Goal: Task Accomplishment & Management: Complete application form

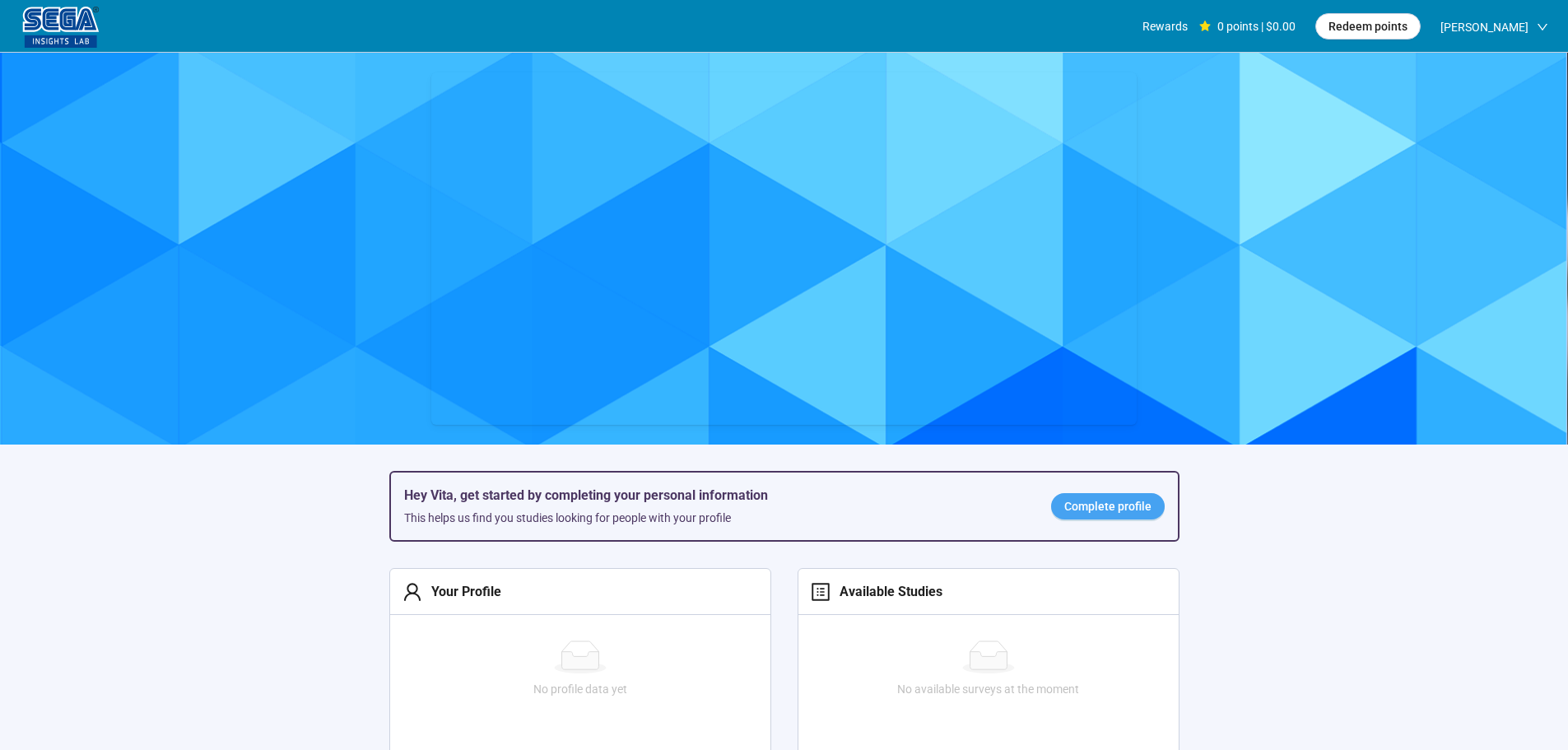
click at [1081, 511] on span "Complete profile" at bounding box center [1108, 506] width 87 height 18
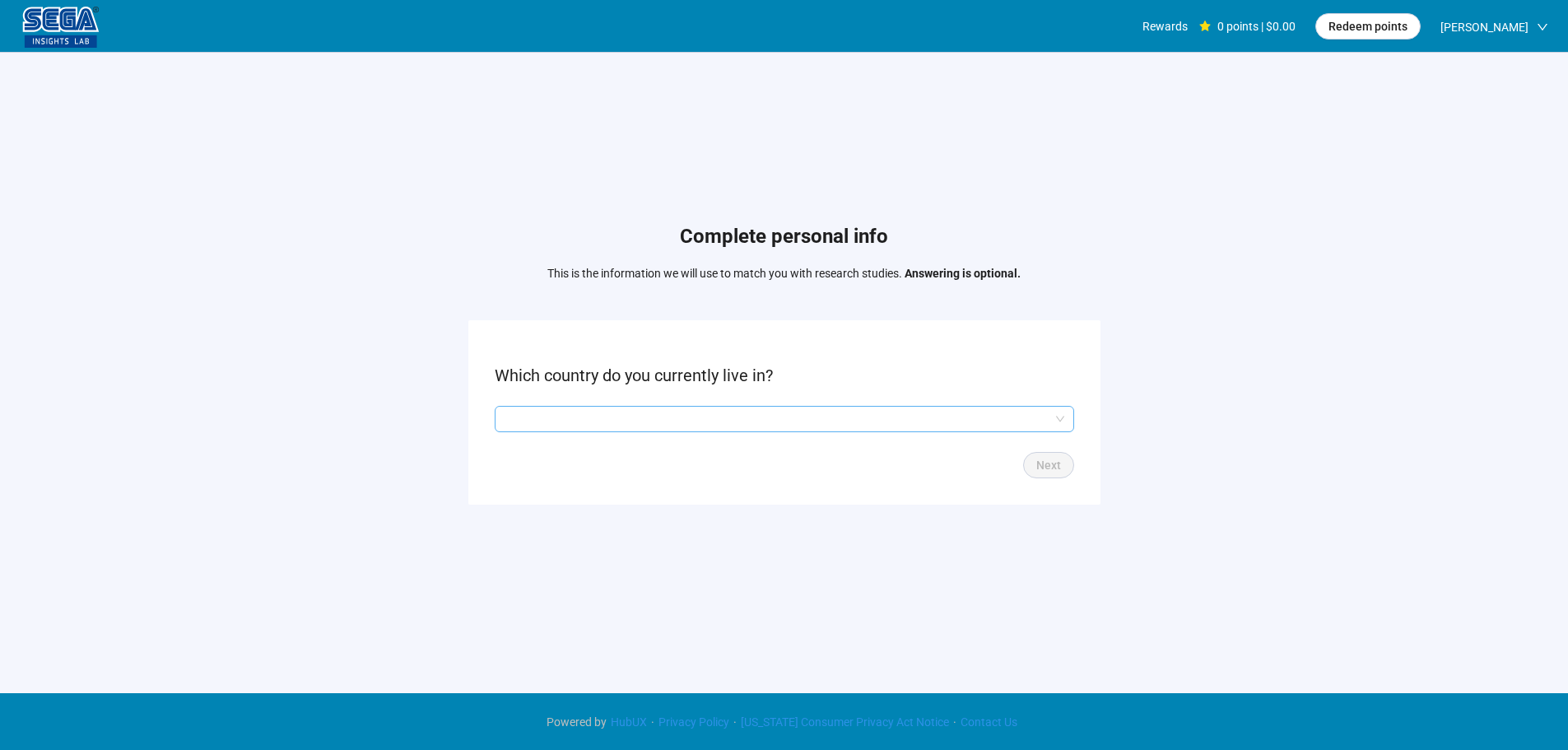
click at [655, 407] on input "search" at bounding box center [784, 419] width 560 height 25
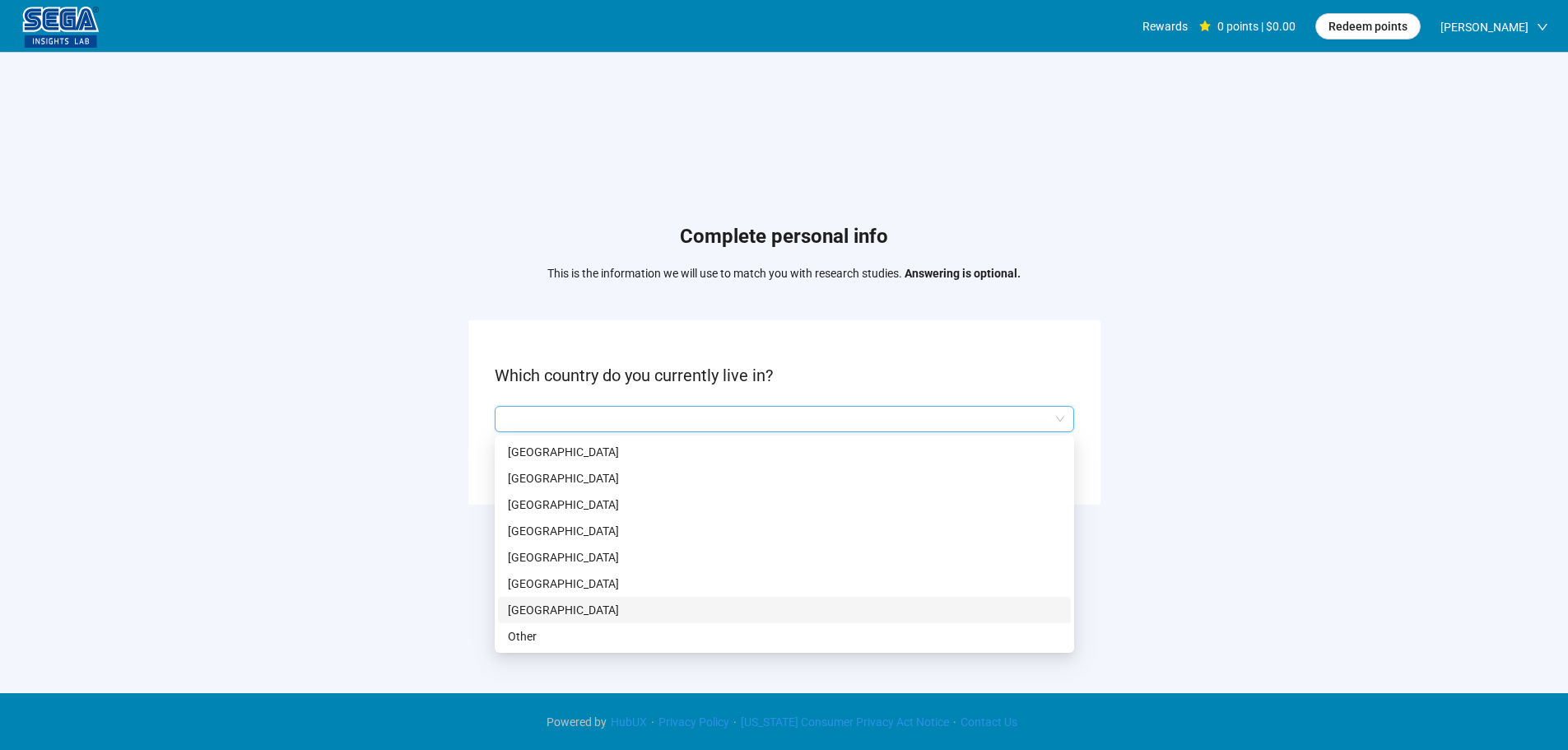
click at [591, 611] on p "[GEOGRAPHIC_DATA]" at bounding box center [784, 610] width 553 height 18
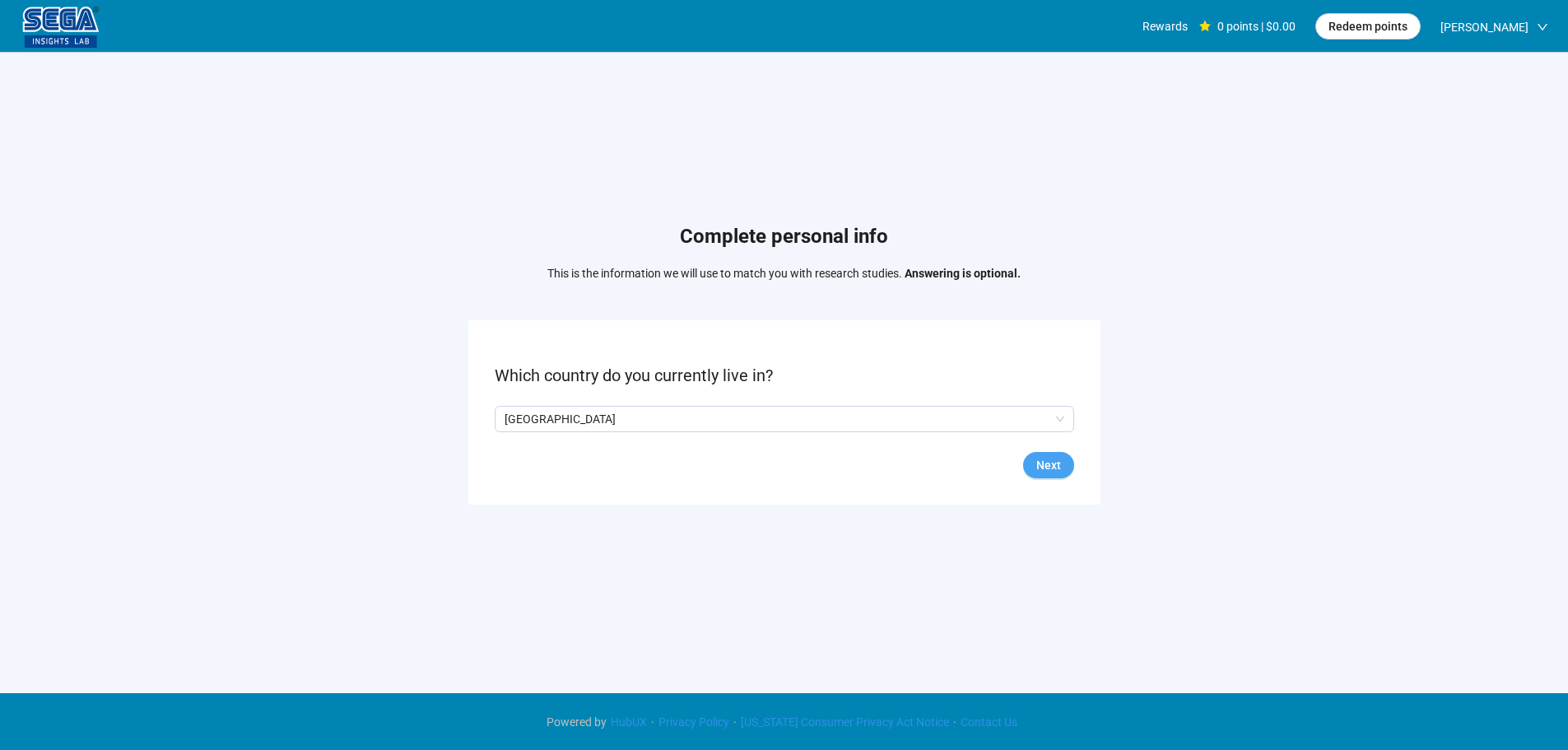
click at [1045, 464] on span "Next" at bounding box center [1049, 465] width 25 height 18
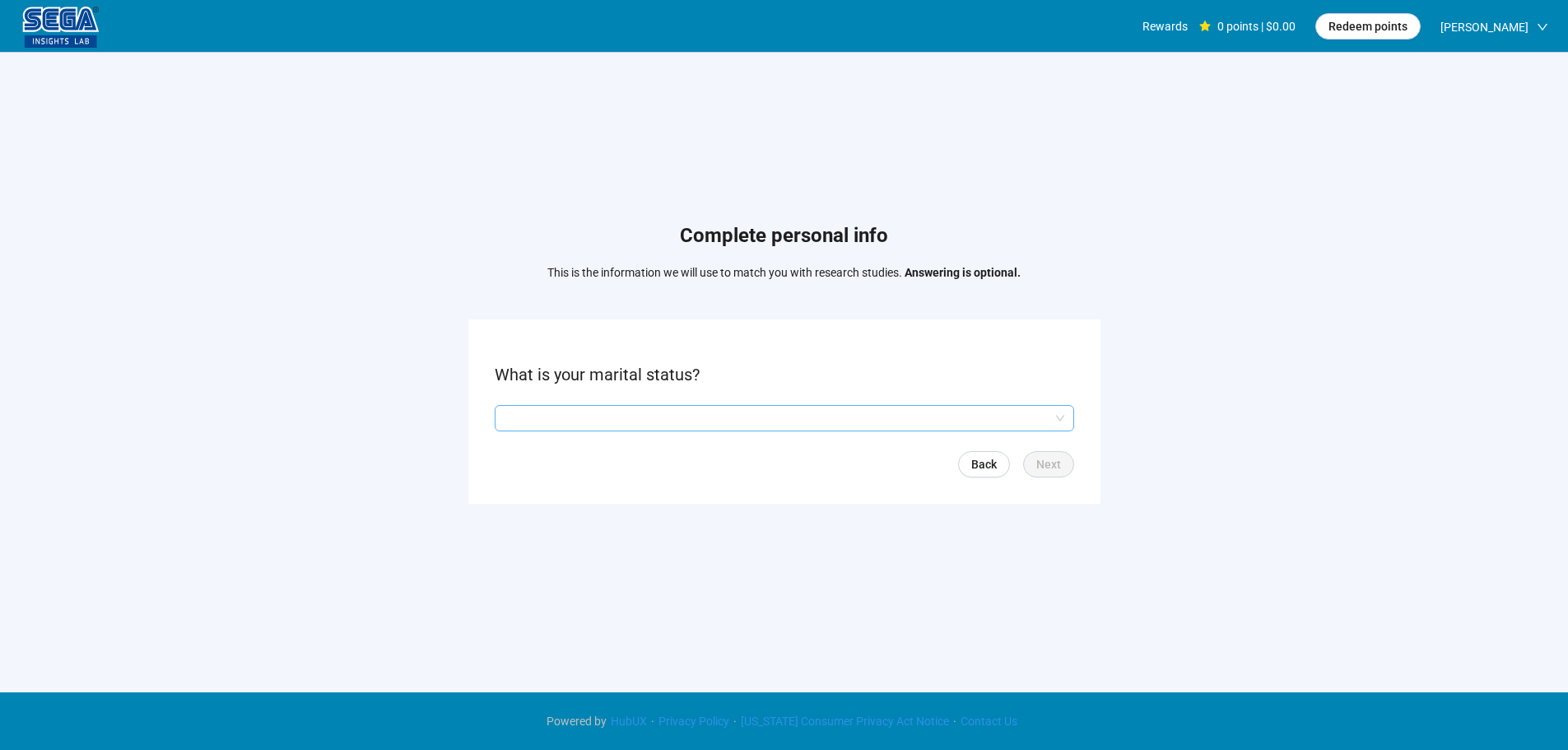
click at [586, 417] on input "search" at bounding box center [784, 418] width 560 height 25
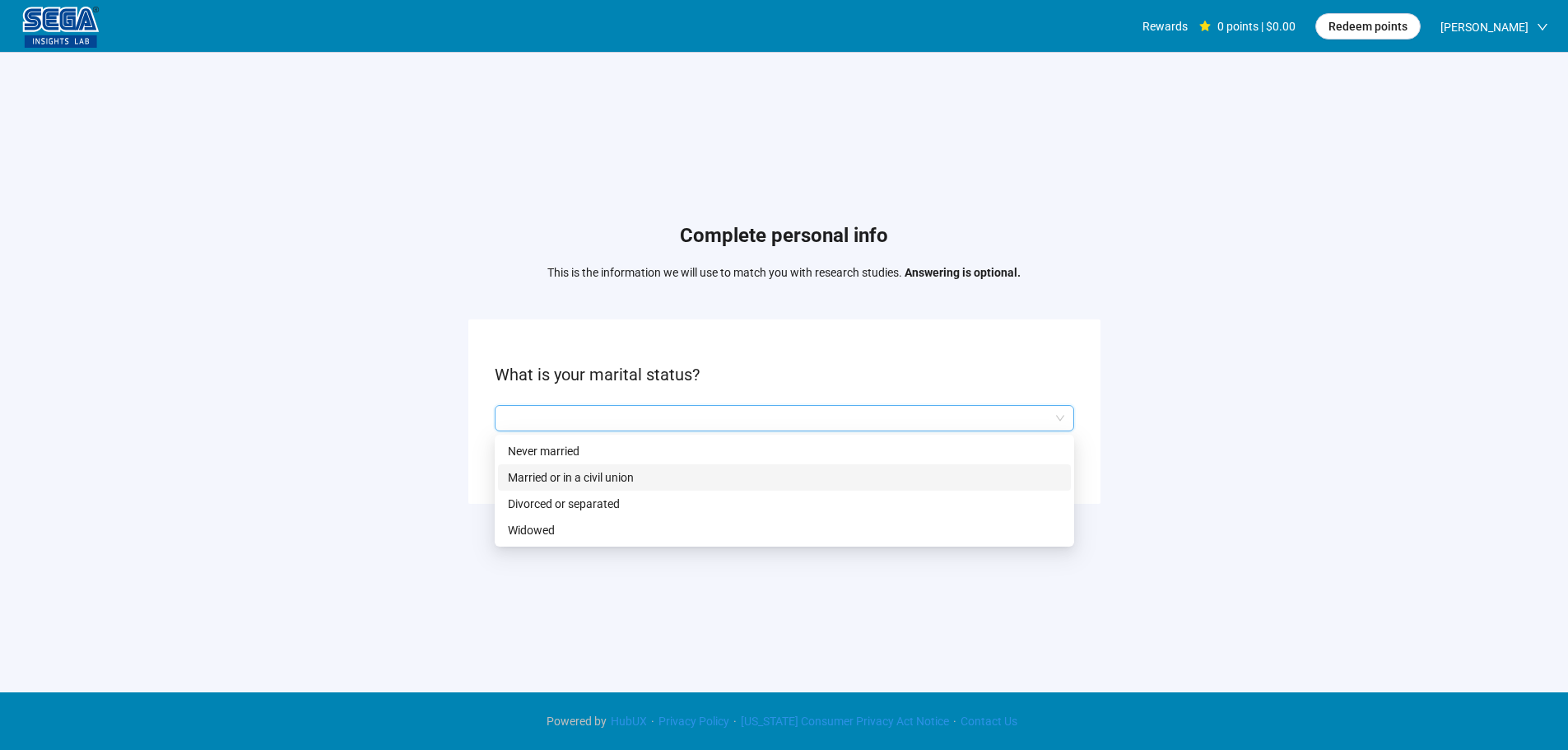
click at [577, 468] on p "Married or in a civil union" at bounding box center [784, 477] width 553 height 18
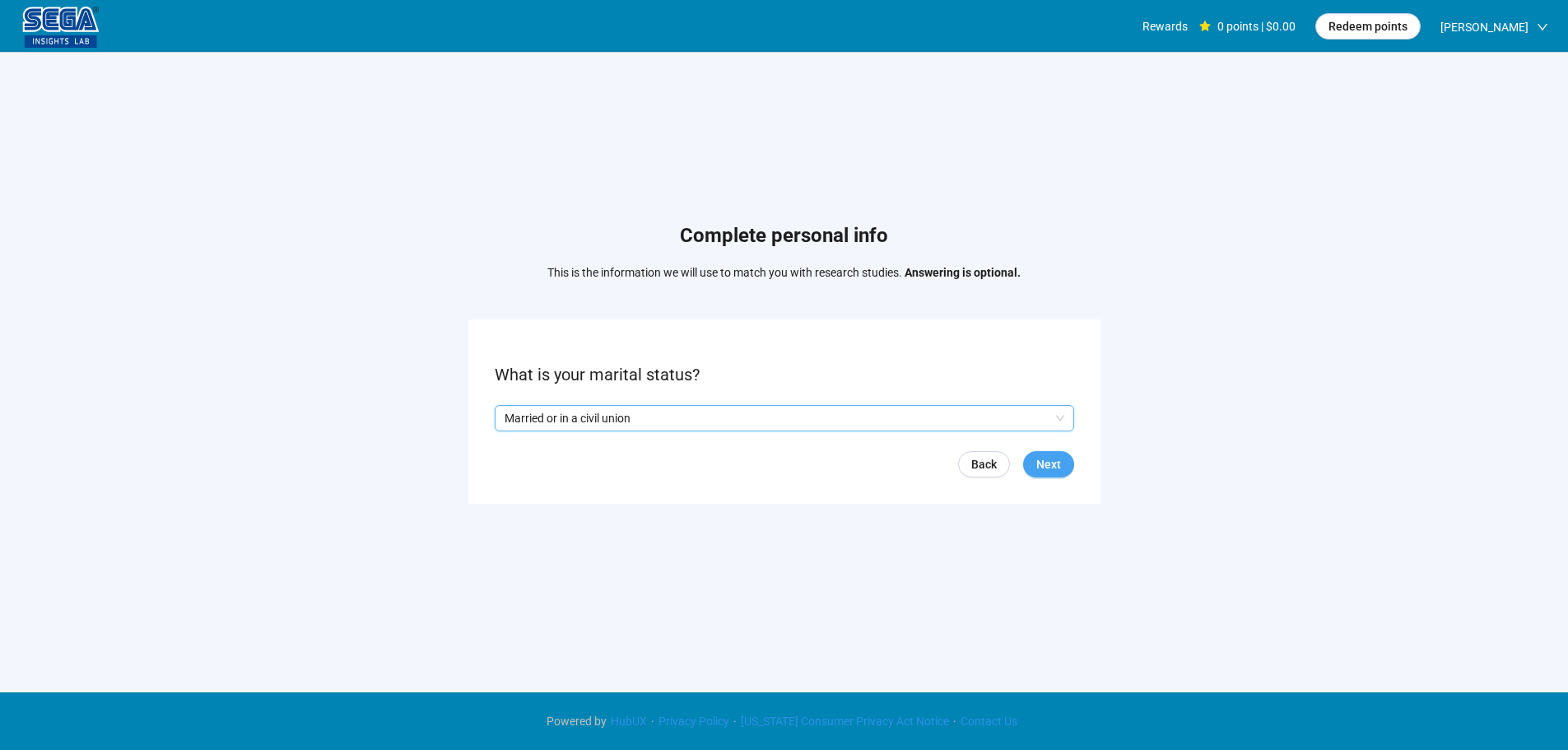
click at [1054, 470] on span "Next" at bounding box center [1049, 464] width 25 height 18
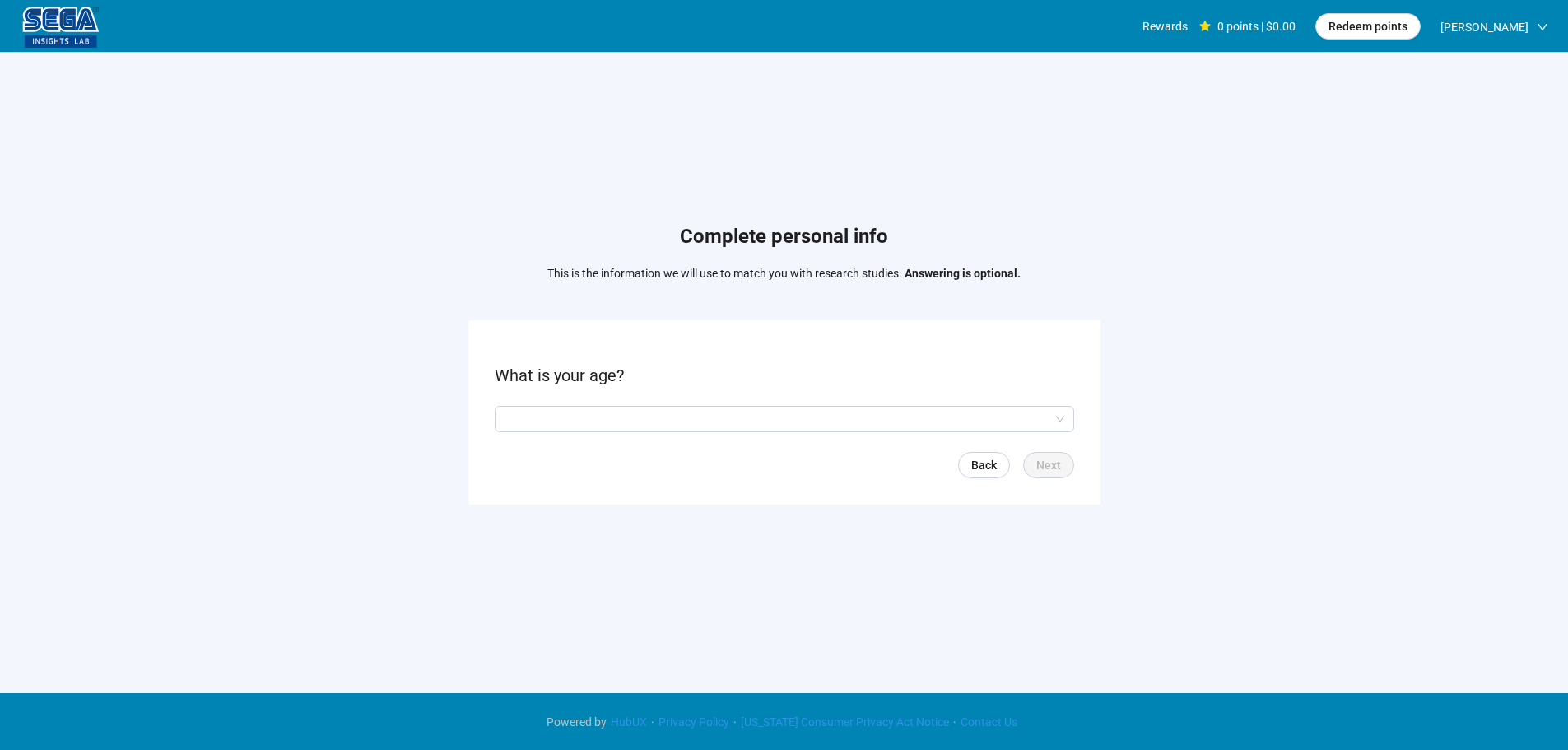
click at [605, 404] on form "What is your age? Back Next" at bounding box center [784, 412] width 632 height 184
click at [579, 408] on input "search" at bounding box center [784, 419] width 560 height 25
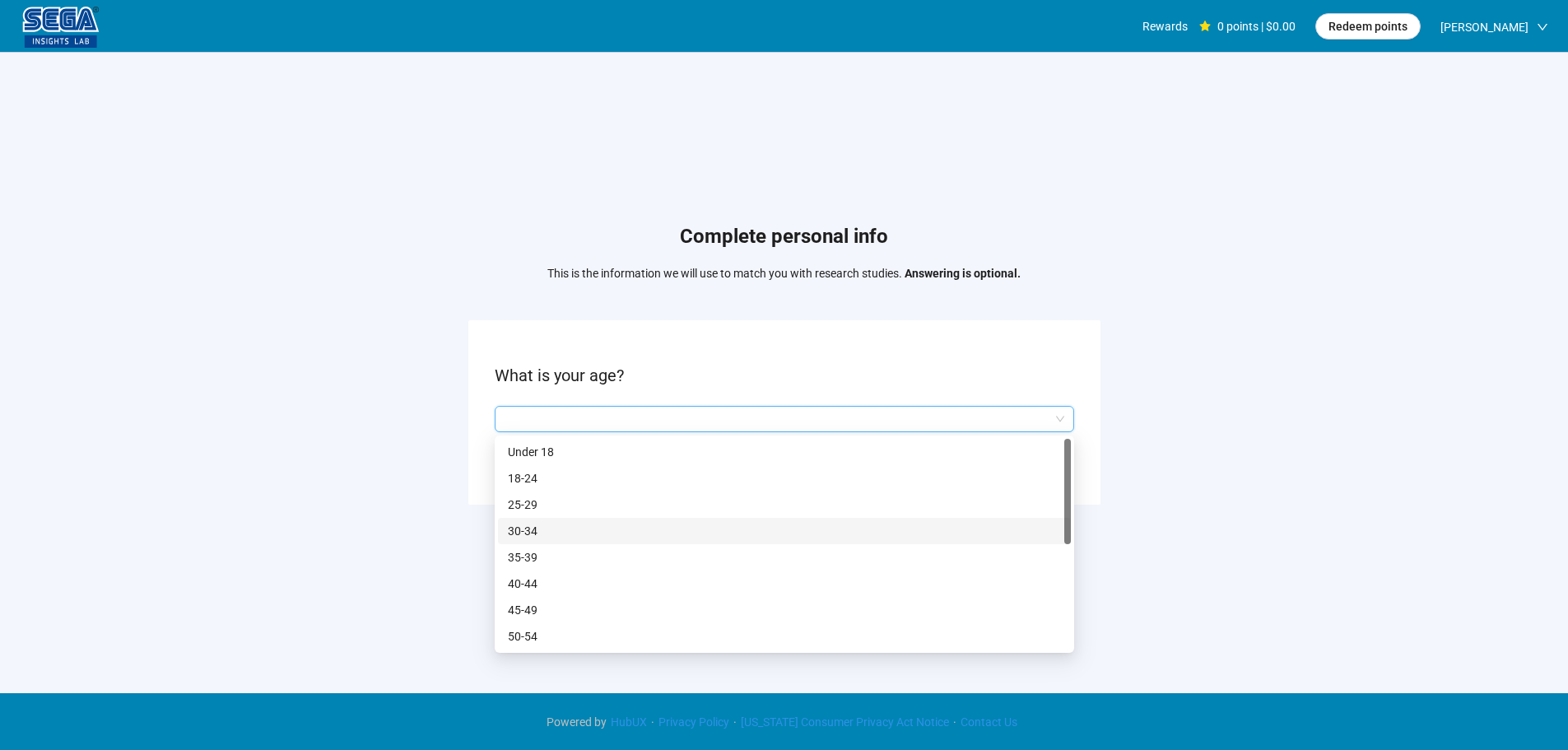
click at [538, 534] on p "30-34" at bounding box center [784, 531] width 553 height 18
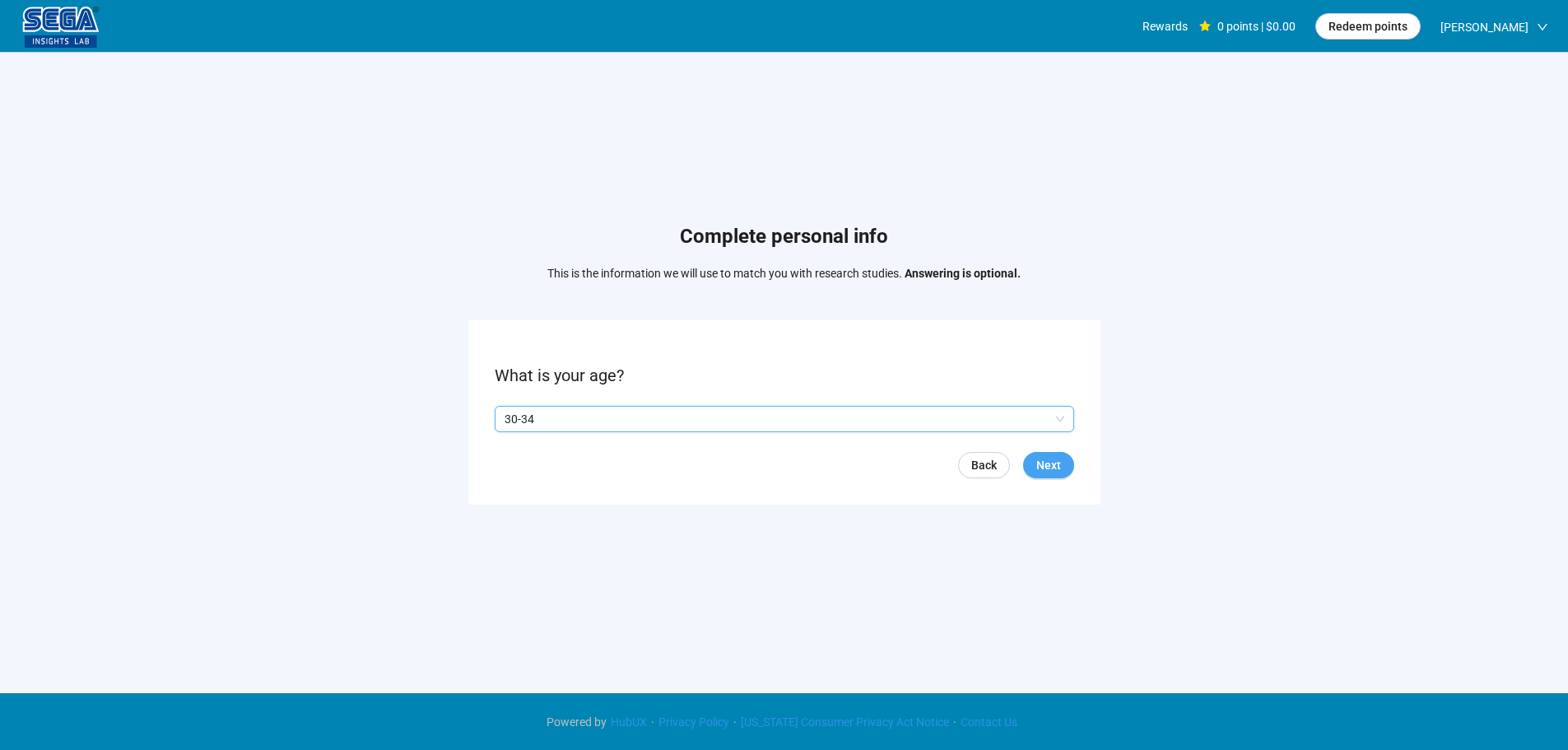
scroll to position [1, 0]
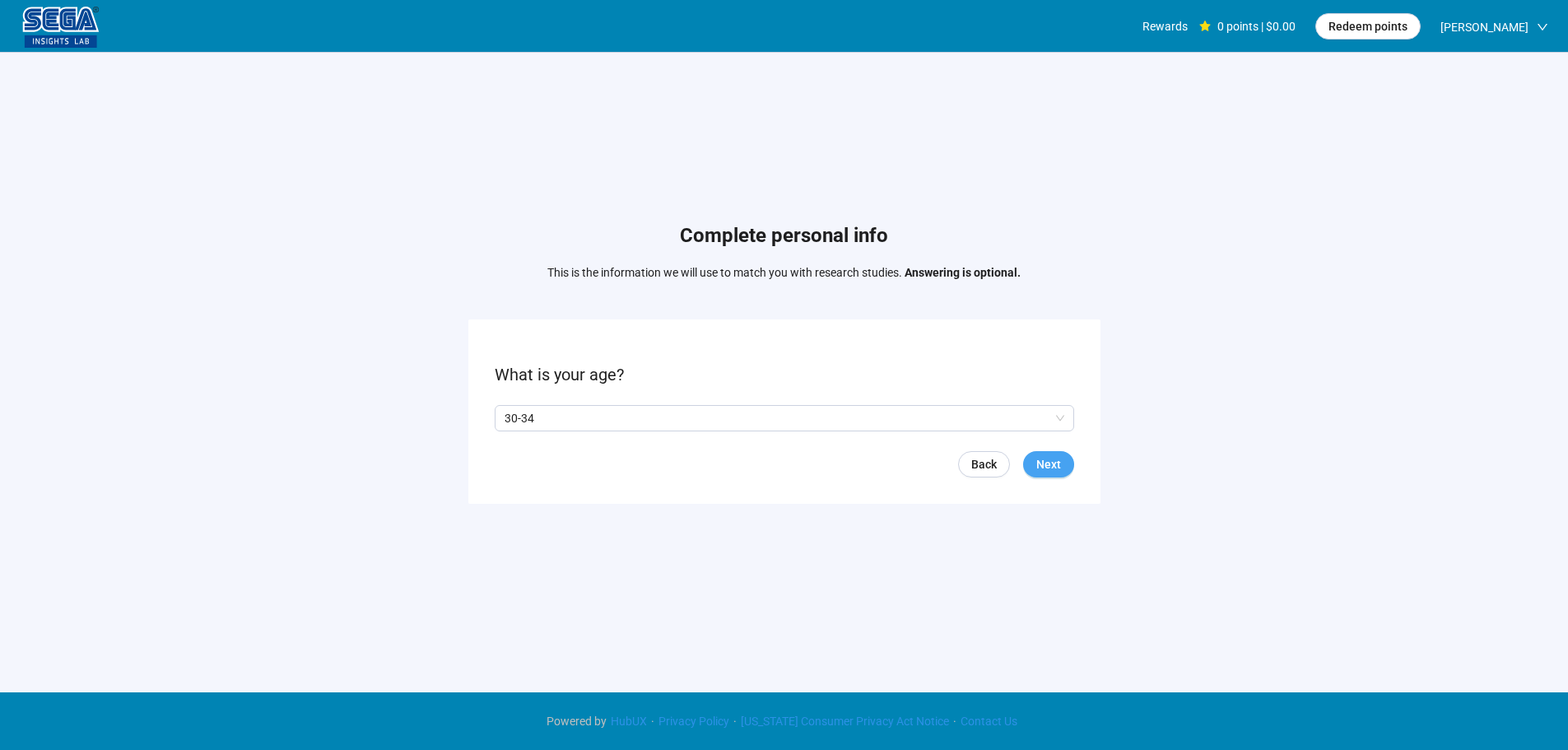
click at [1052, 457] on span "Next" at bounding box center [1049, 464] width 25 height 18
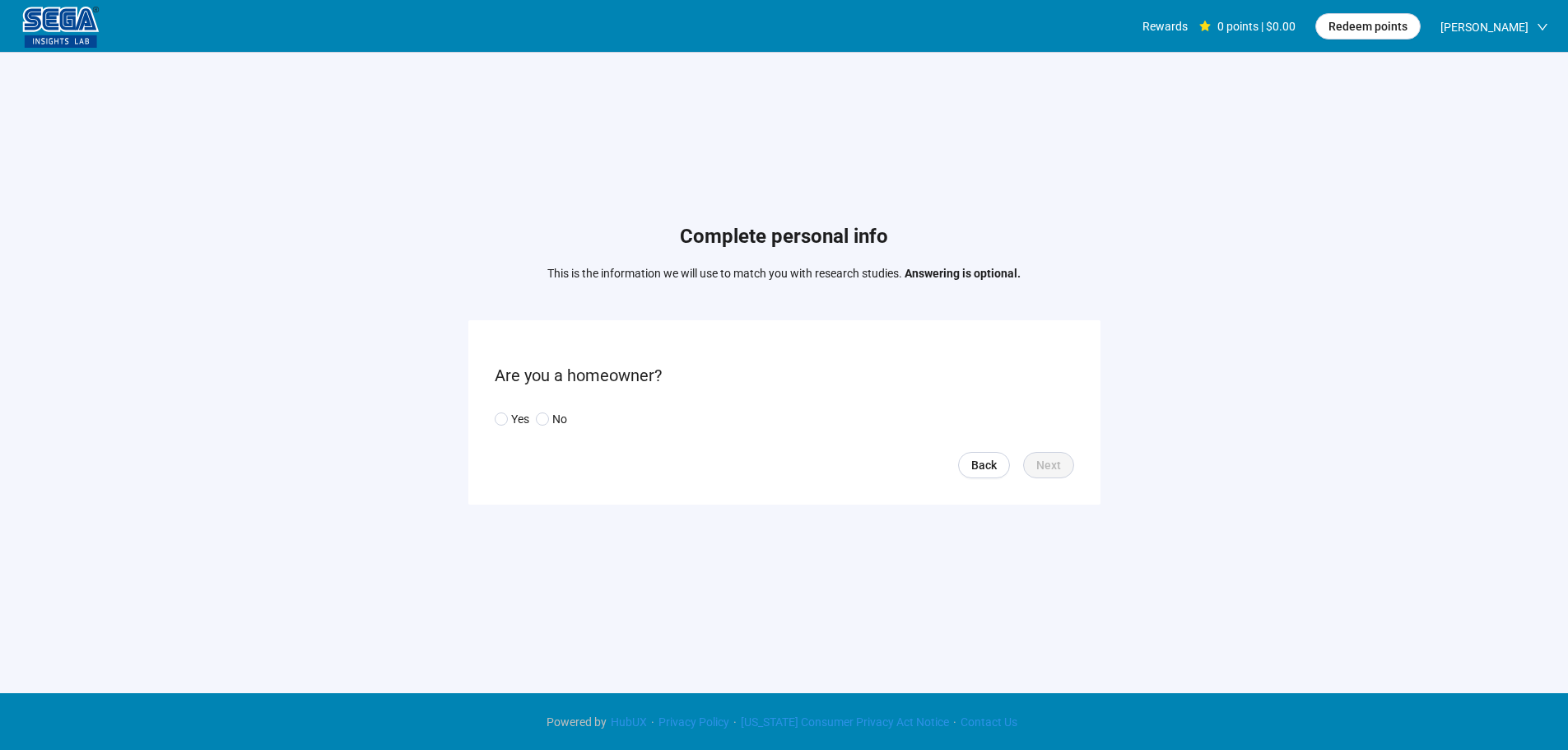
scroll to position [1, 0]
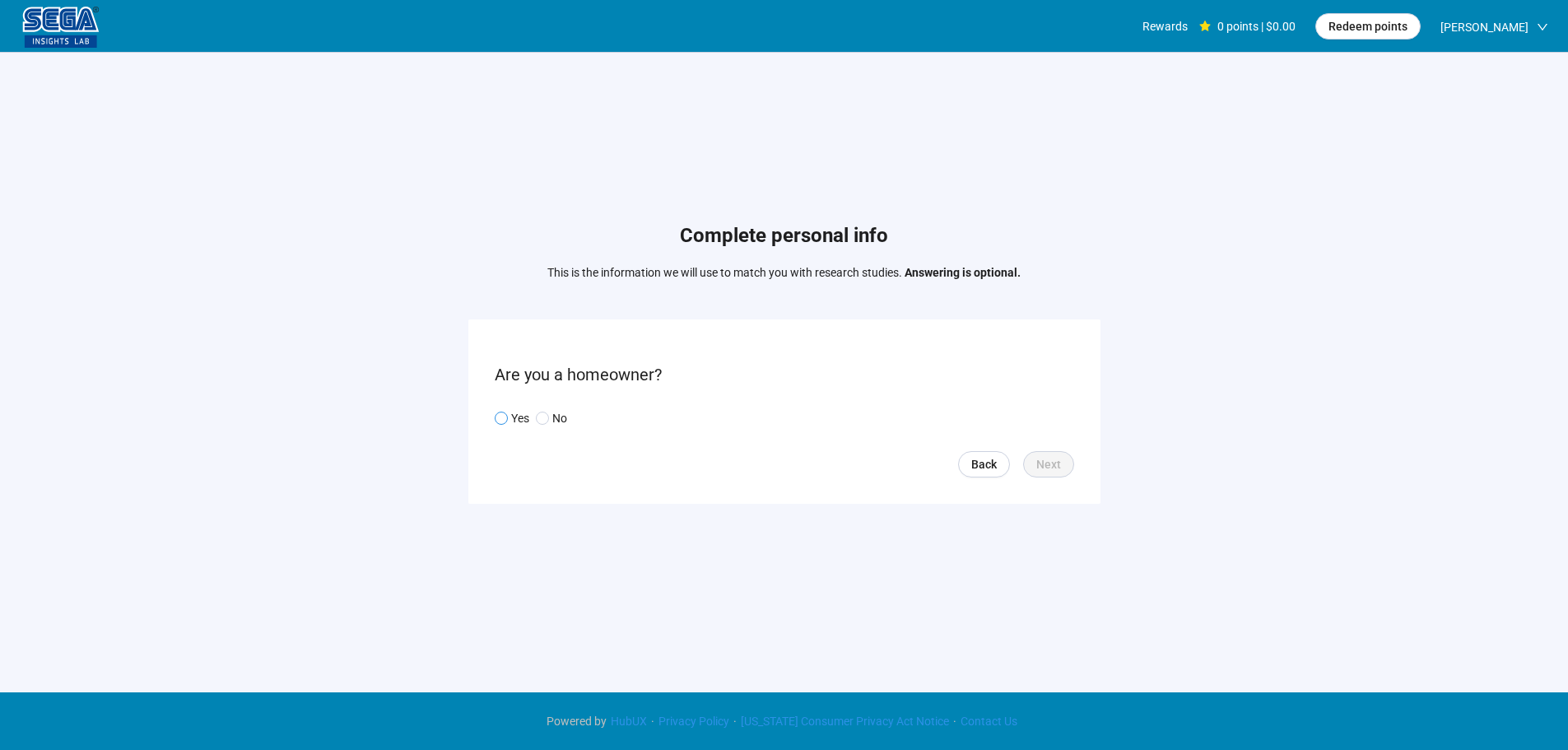
click at [509, 417] on span "Yes" at bounding box center [519, 418] width 21 height 18
click at [1062, 476] on button "Next" at bounding box center [1049, 464] width 51 height 26
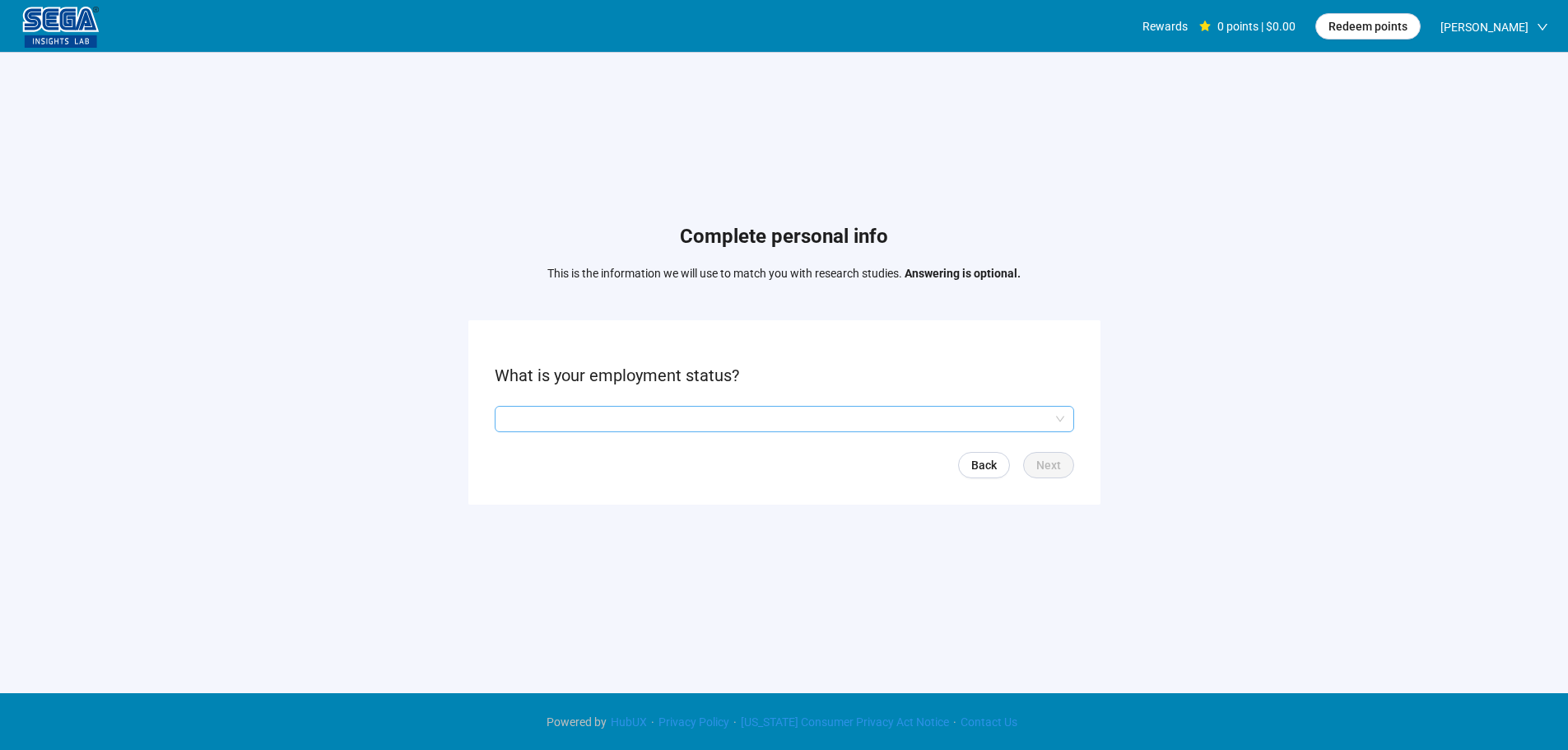
click at [561, 421] on input "search" at bounding box center [784, 419] width 560 height 25
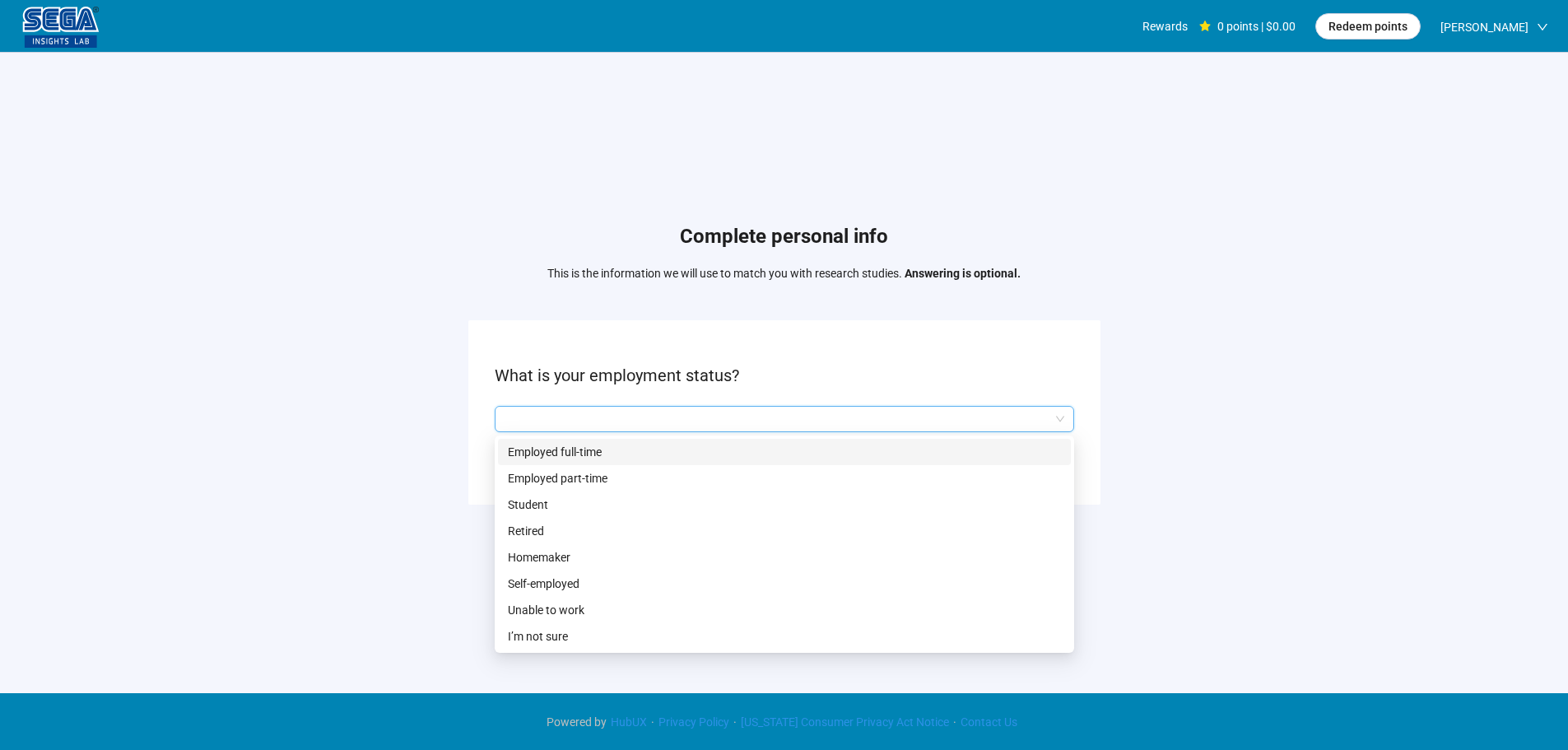
click at [561, 443] on p "Employed full-time" at bounding box center [784, 452] width 553 height 18
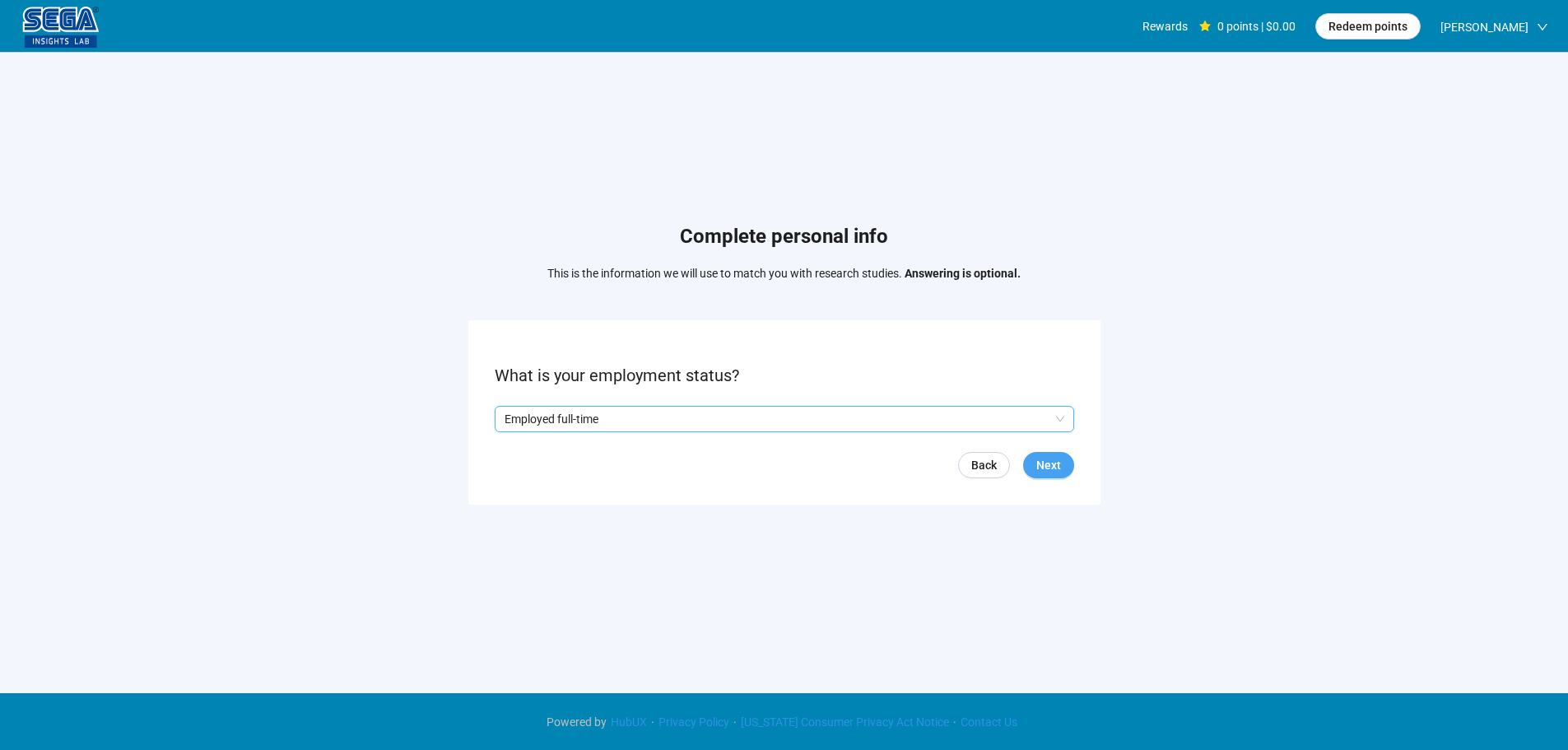
click at [1063, 469] on button "Next" at bounding box center [1049, 465] width 51 height 26
click at [584, 408] on input "search" at bounding box center [784, 419] width 560 height 25
click at [595, 429] on input "search" at bounding box center [784, 419] width 560 height 25
click at [594, 418] on input "search" at bounding box center [784, 419] width 560 height 25
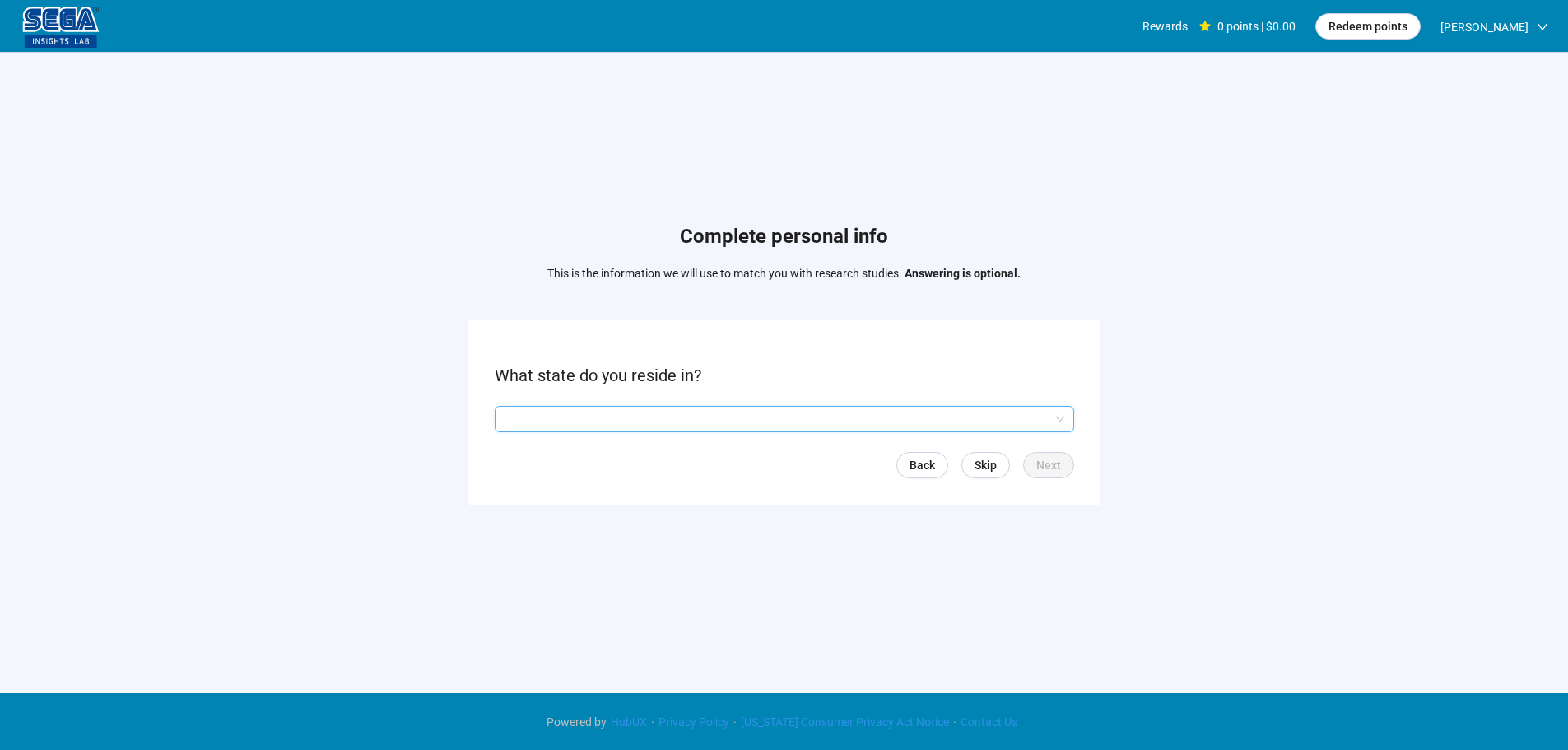
click at [590, 410] on input "search" at bounding box center [784, 419] width 560 height 25
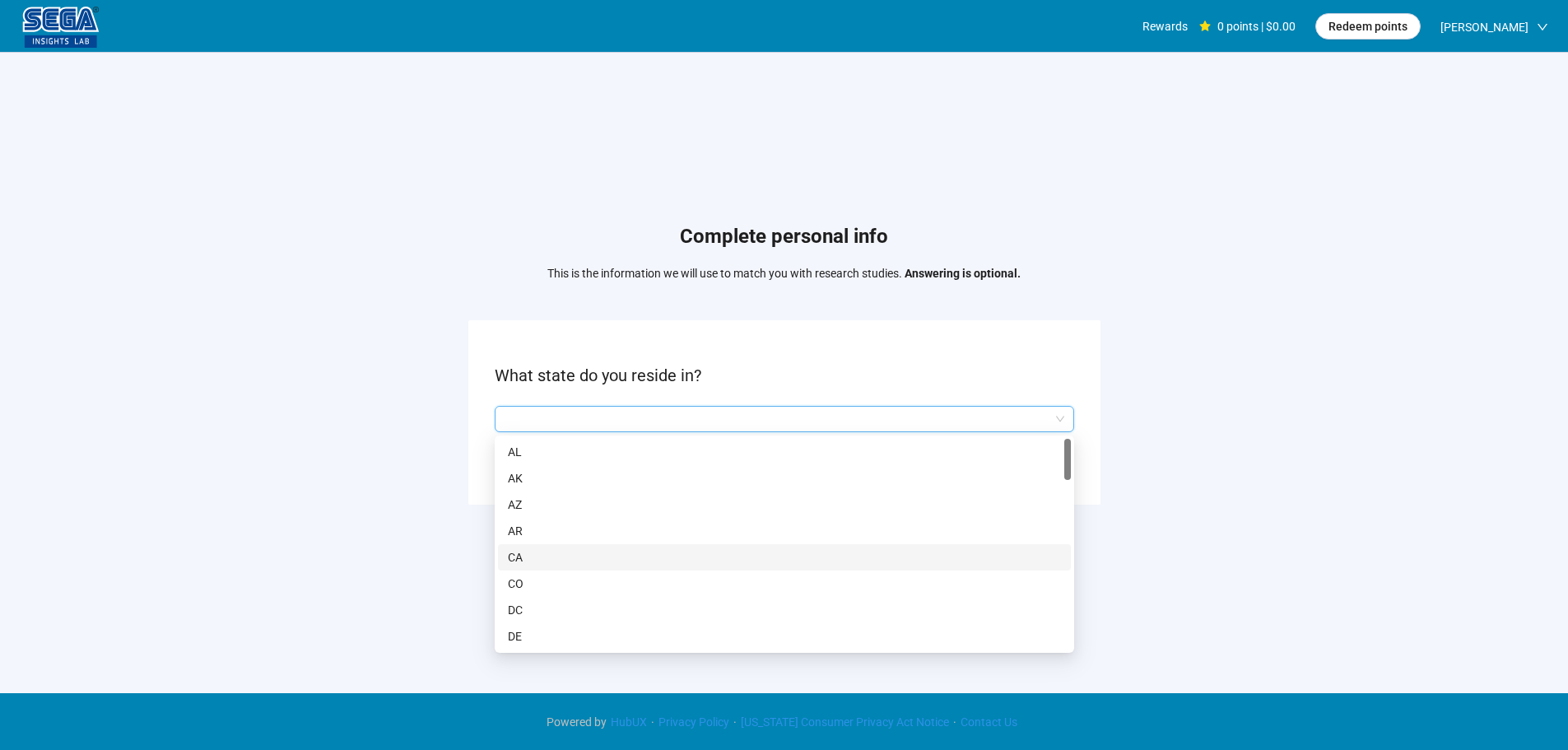
scroll to position [165, 0]
click at [542, 556] on p "GA" at bounding box center [784, 551] width 553 height 18
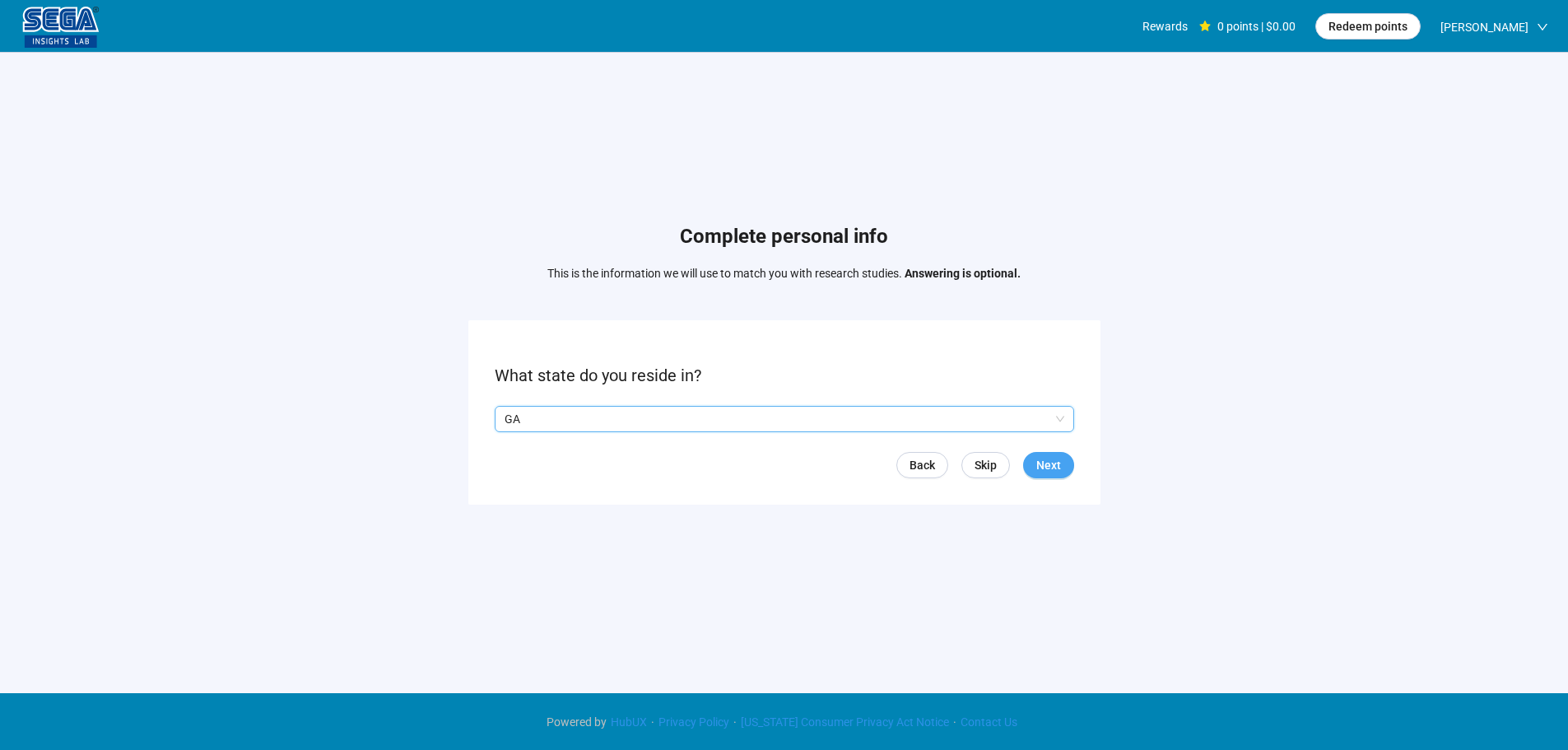
click at [1040, 466] on span "Next" at bounding box center [1049, 465] width 25 height 18
click at [576, 423] on input "search" at bounding box center [784, 419] width 560 height 25
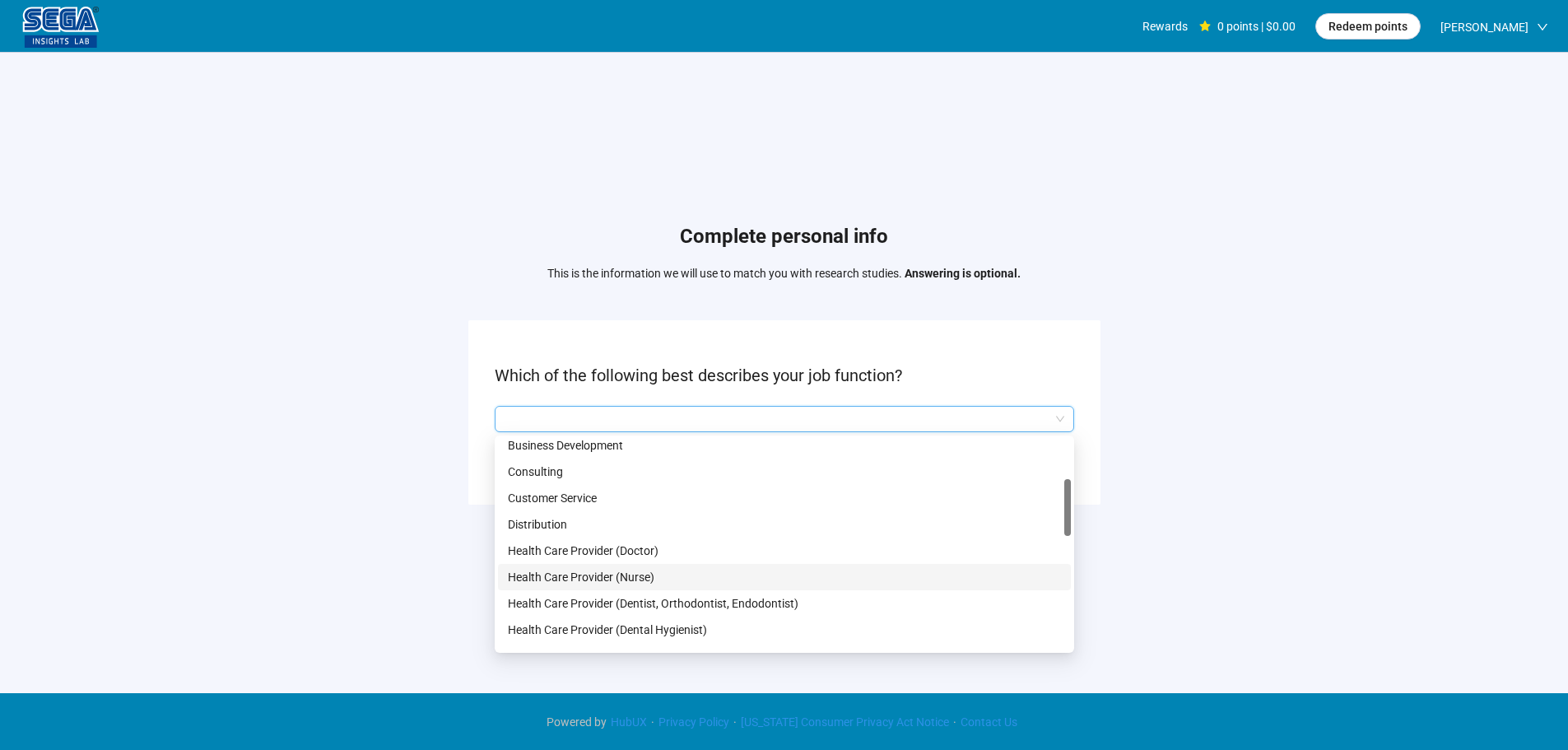
scroll to position [494, 0]
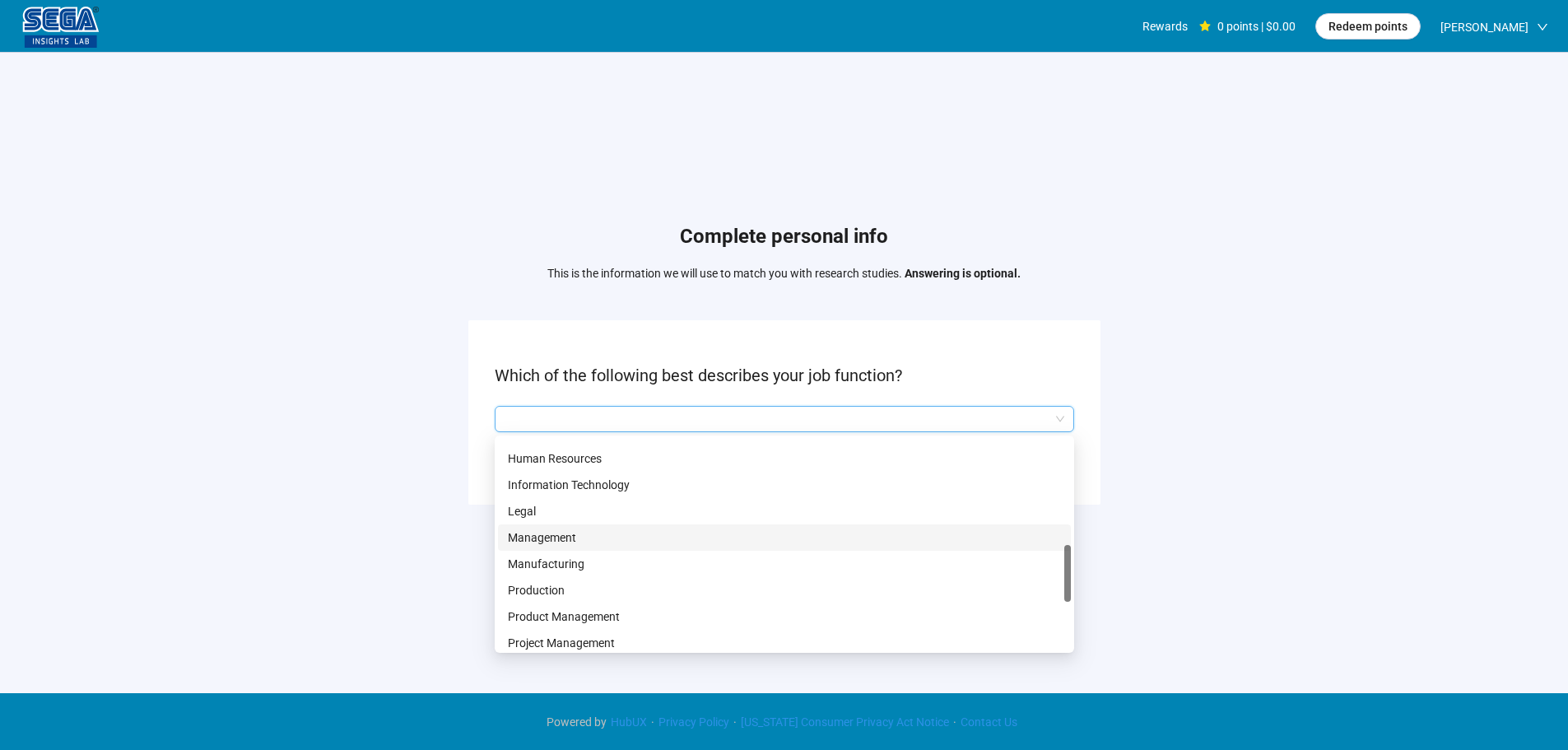
click at [553, 537] on p "Management" at bounding box center [784, 538] width 553 height 18
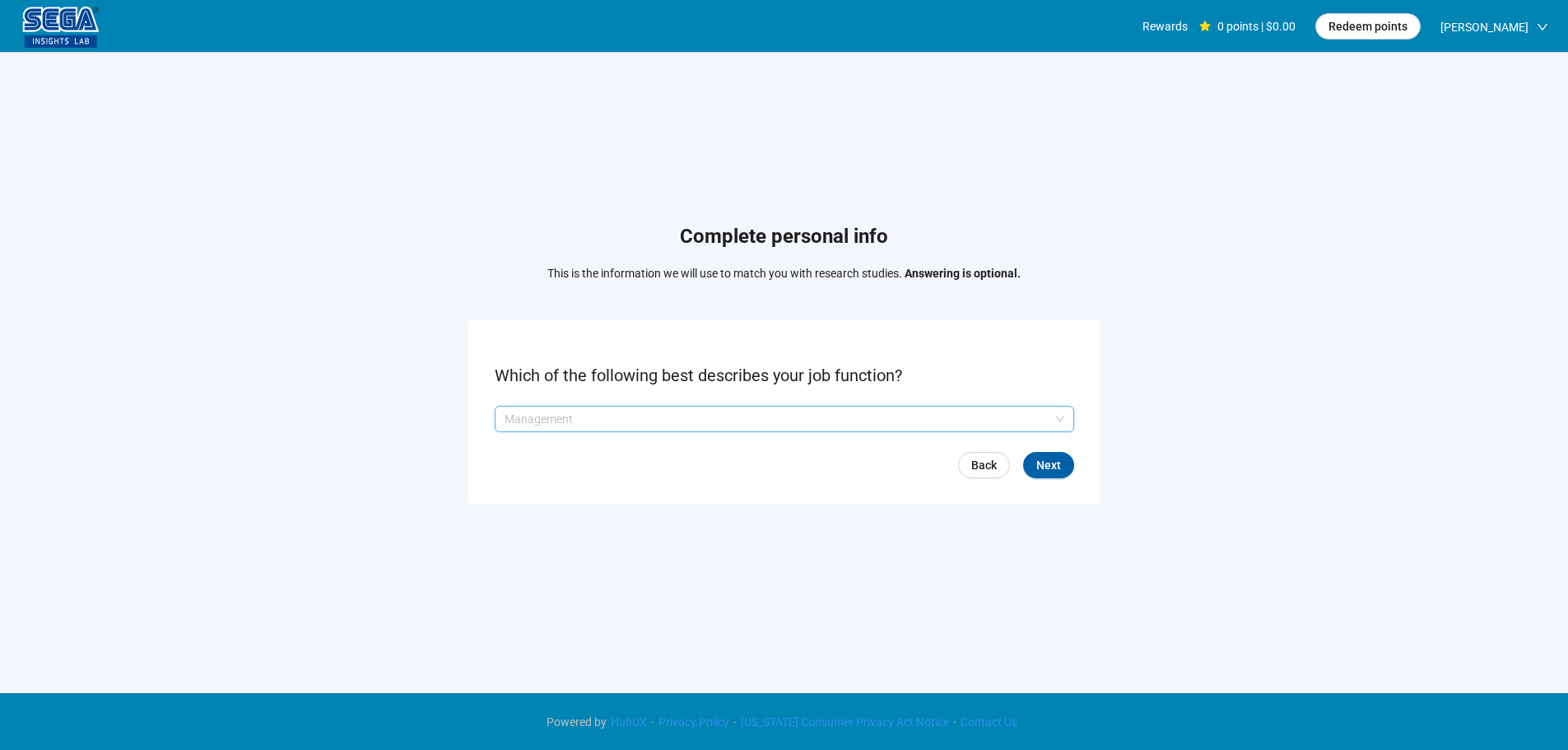
click at [593, 413] on p "Management" at bounding box center [777, 419] width 545 height 25
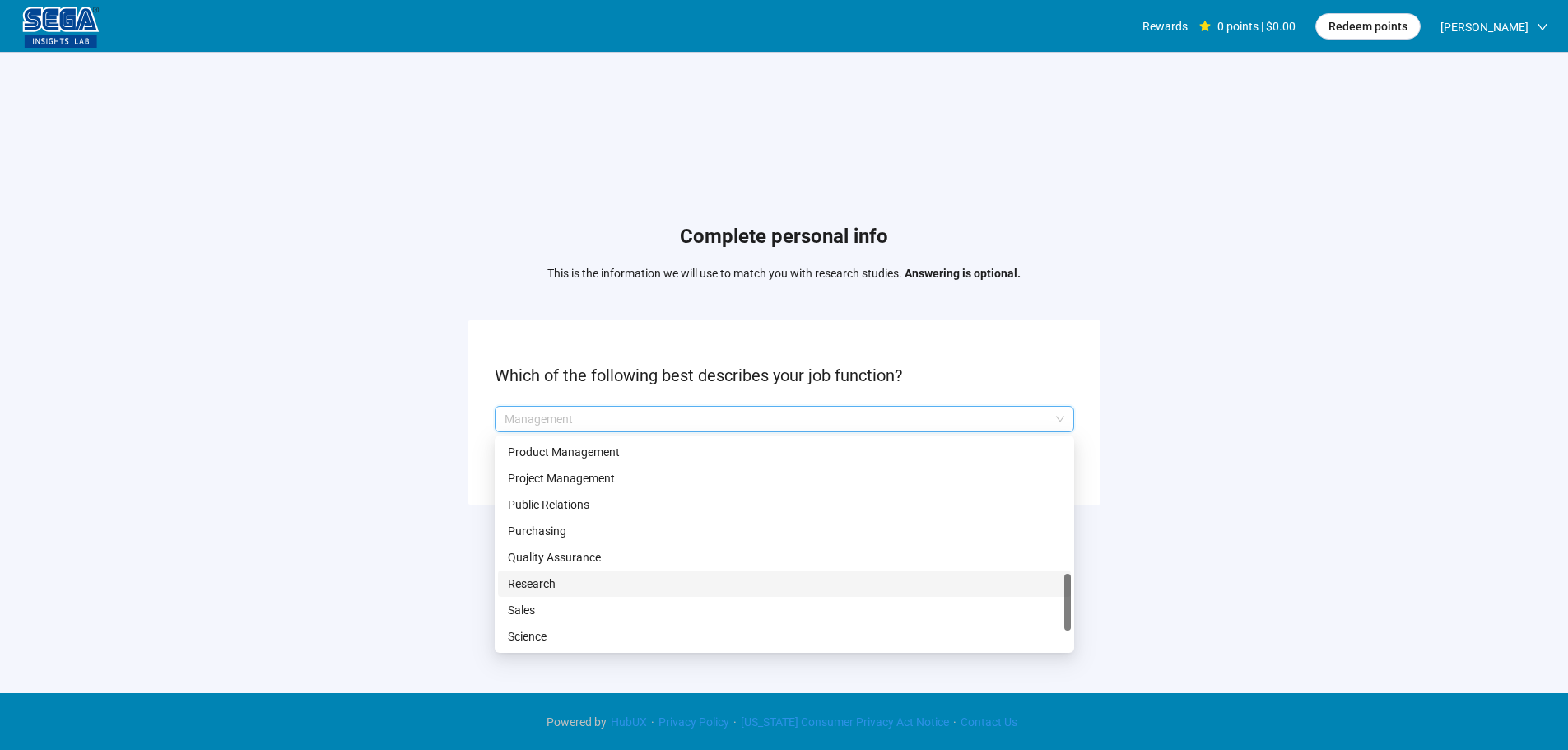
scroll to position [576, 0]
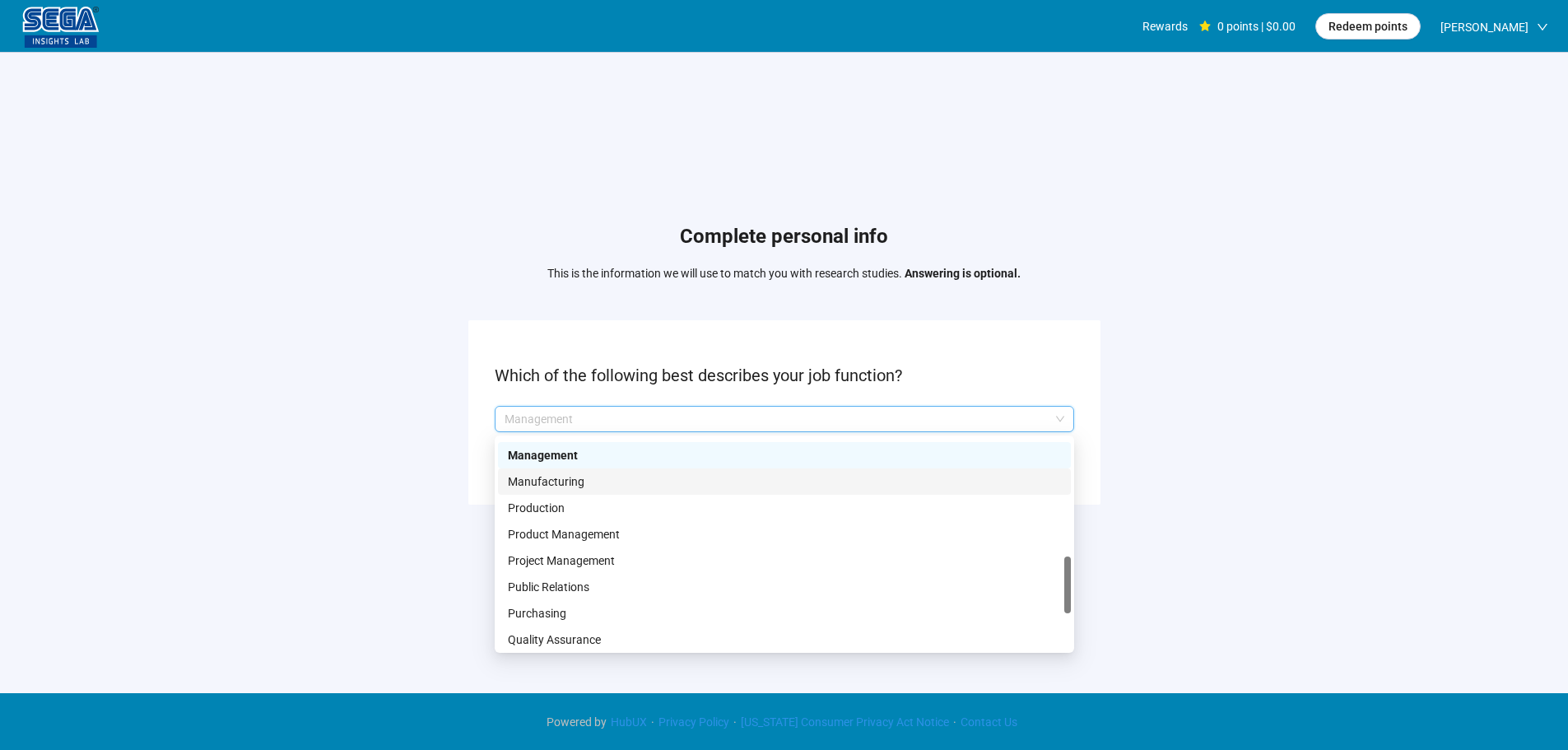
click at [547, 477] on p "Manufacturing" at bounding box center [784, 482] width 553 height 18
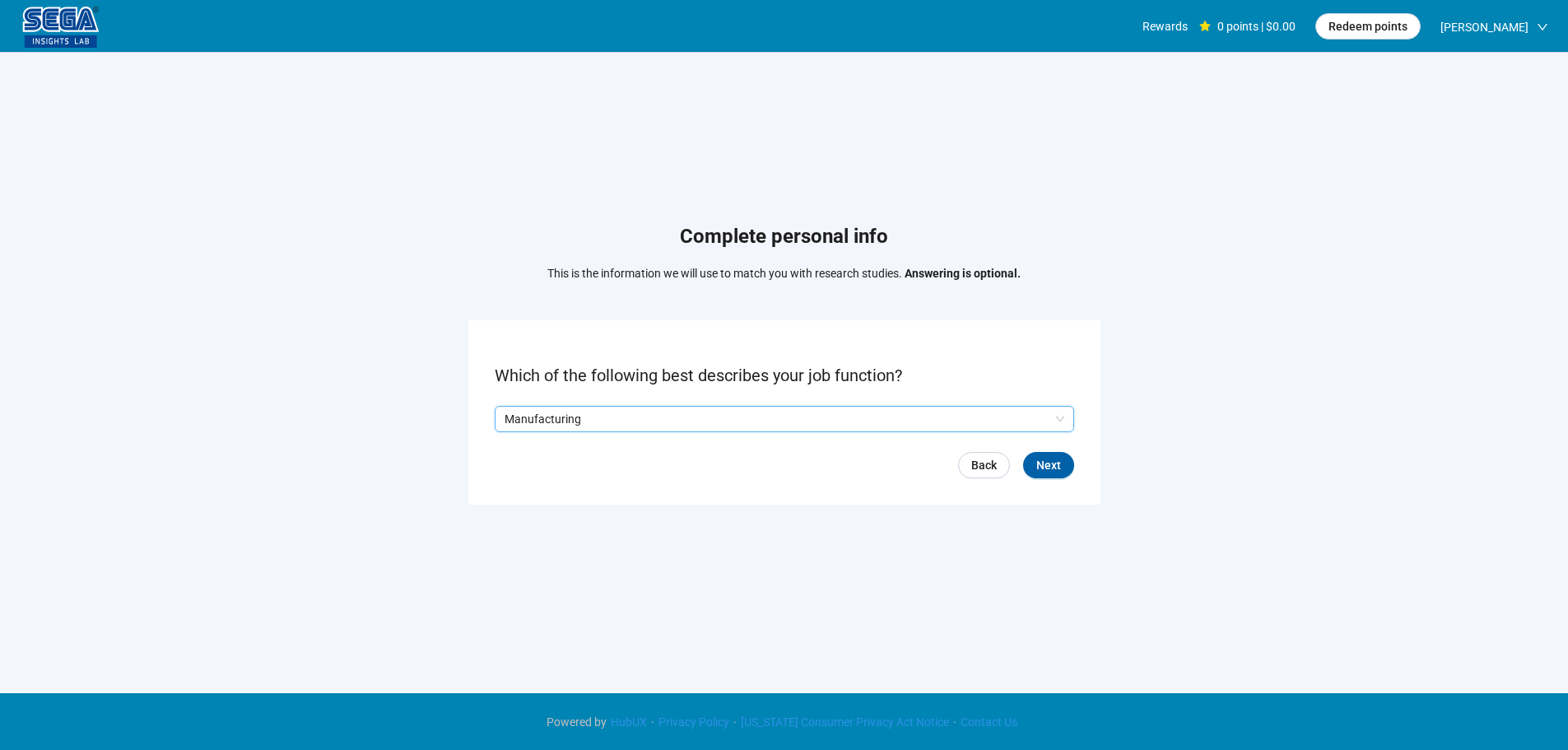
click at [1041, 446] on form "Which of the following best describes your job function? Q2hhcmFjdGVyaXN0aWNBbn…" at bounding box center [784, 412] width 632 height 184
click at [1054, 465] on span "Next" at bounding box center [1049, 465] width 25 height 18
click at [616, 417] on input "search" at bounding box center [784, 419] width 560 height 25
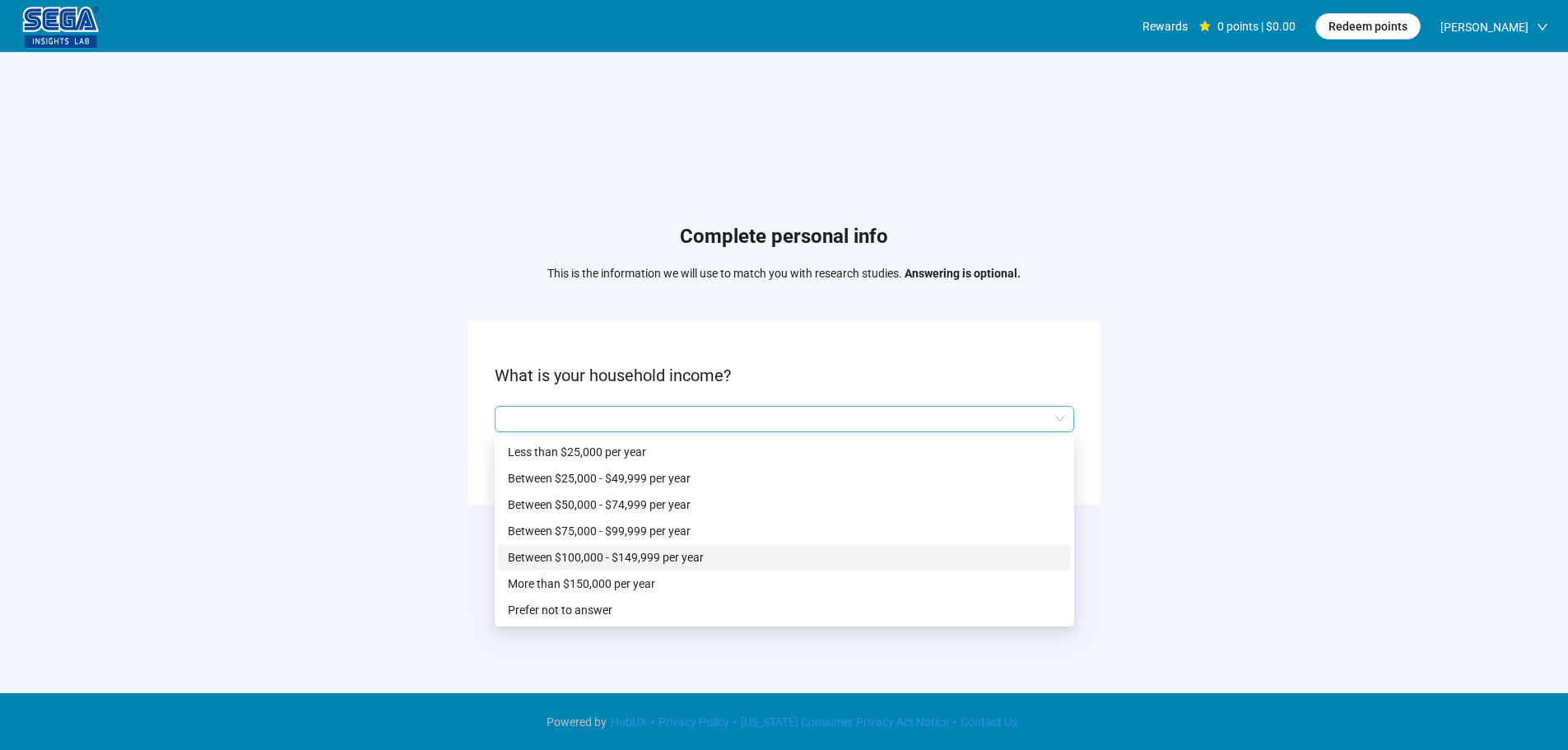
click at [634, 563] on p "Between $100,000 - $149,999 per year" at bounding box center [784, 557] width 553 height 18
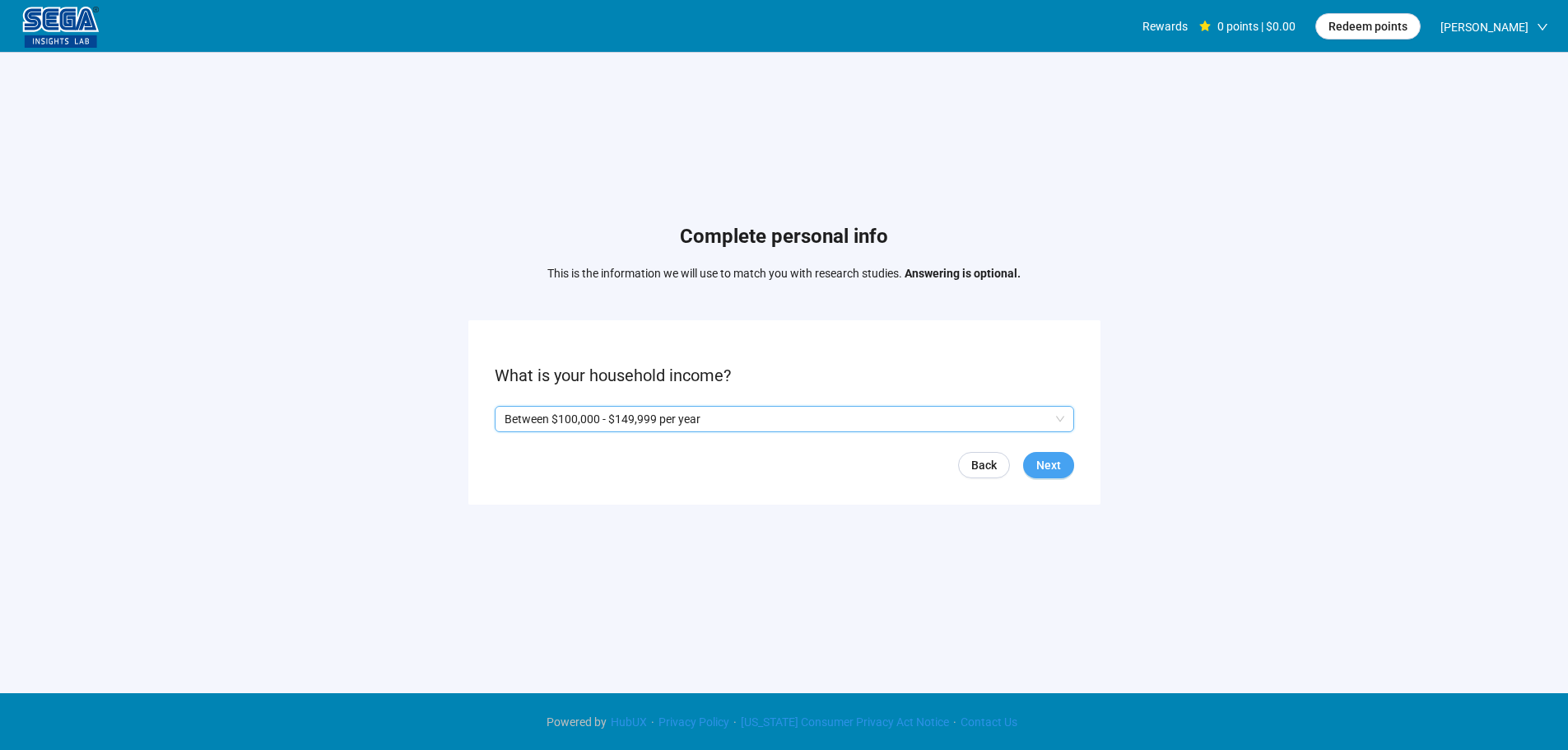
click at [1066, 471] on button "Next" at bounding box center [1049, 465] width 51 height 26
click at [552, 416] on p "No" at bounding box center [560, 419] width 15 height 18
click at [1021, 461] on div "Back Next" at bounding box center [784, 465] width 579 height 26
click at [1053, 468] on span "Next" at bounding box center [1049, 465] width 25 height 18
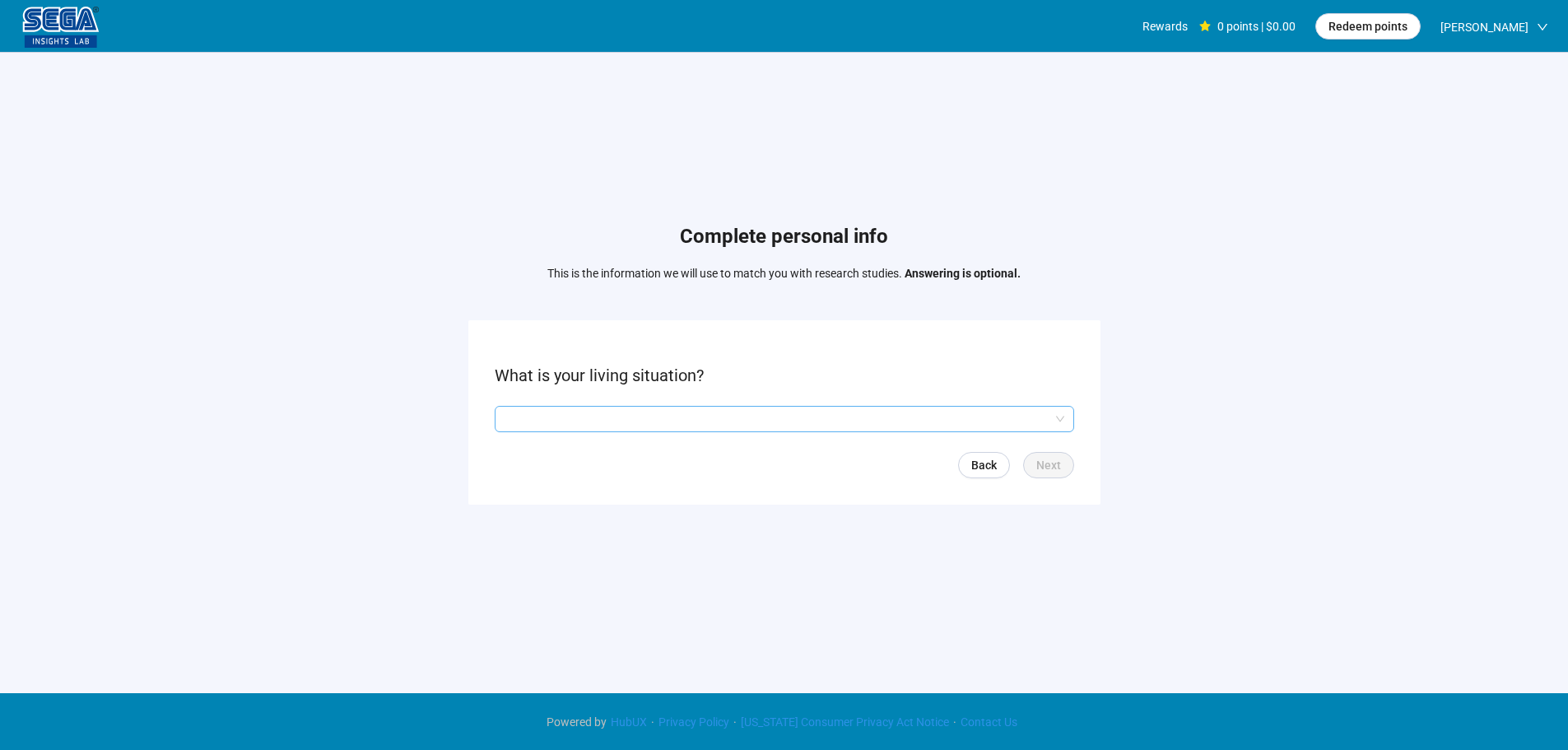
click at [570, 423] on input "search" at bounding box center [784, 419] width 560 height 25
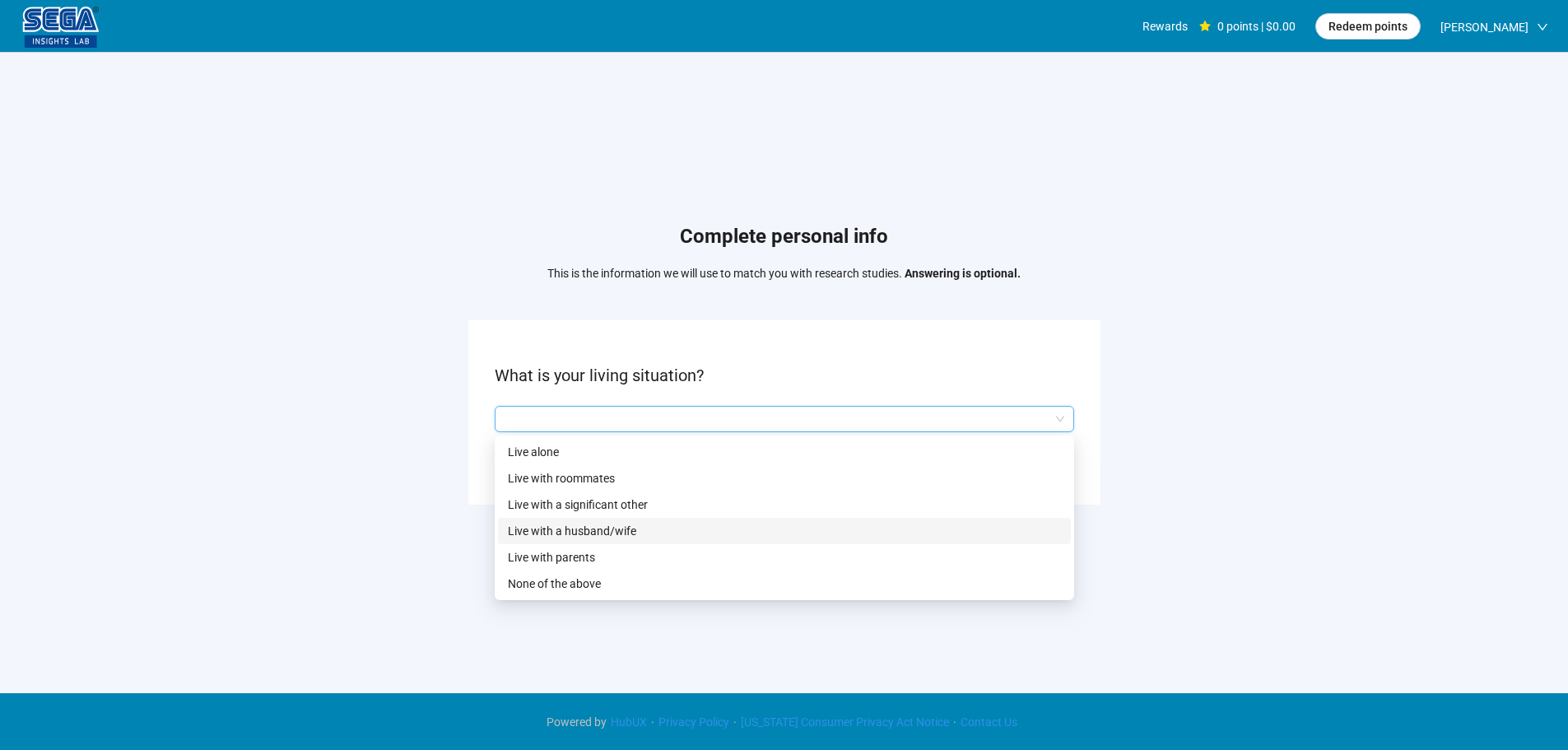
click at [602, 531] on p "Live with a husband/wife" at bounding box center [784, 531] width 553 height 18
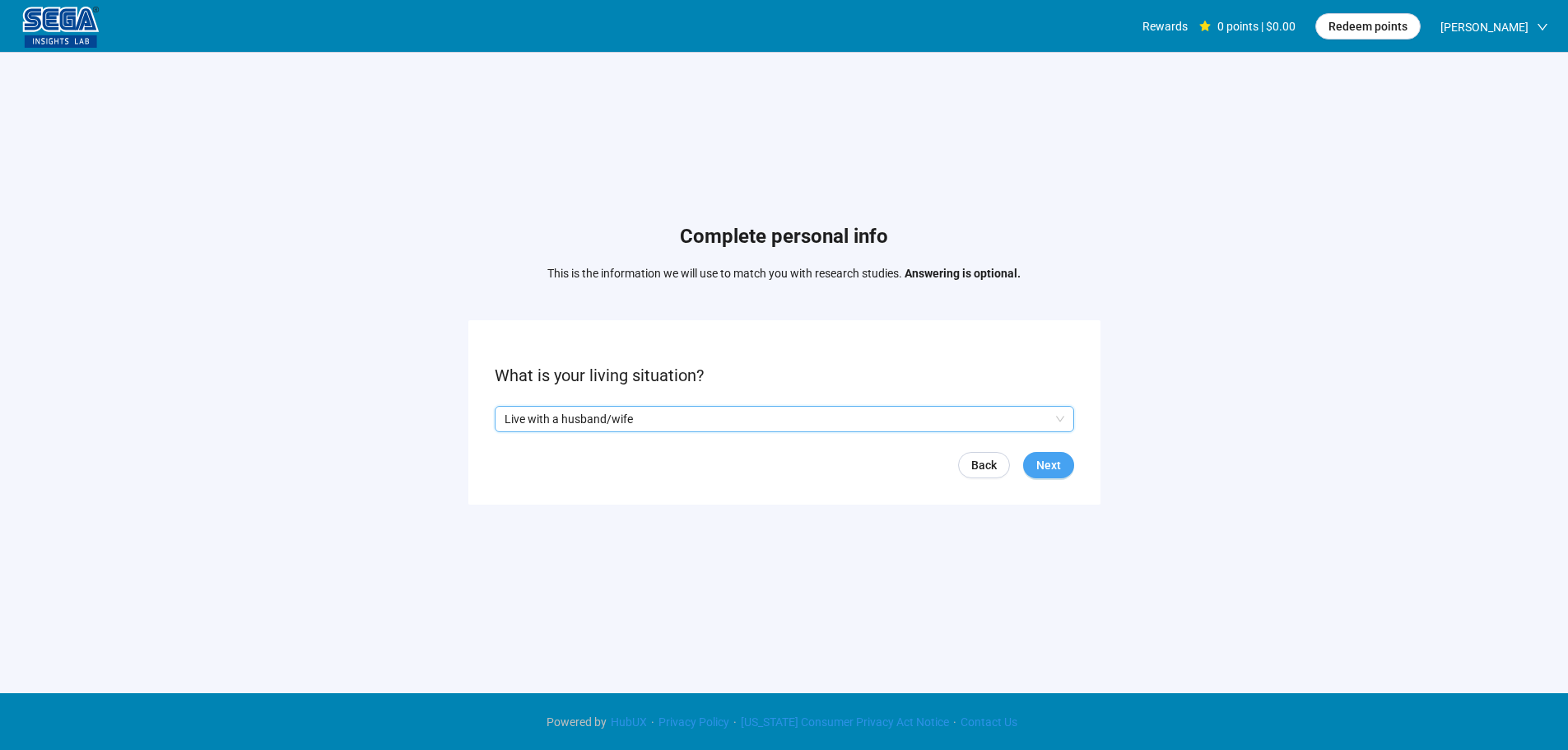
click at [1039, 470] on span "Next" at bounding box center [1049, 465] width 25 height 18
click at [611, 420] on input "search" at bounding box center [784, 419] width 560 height 25
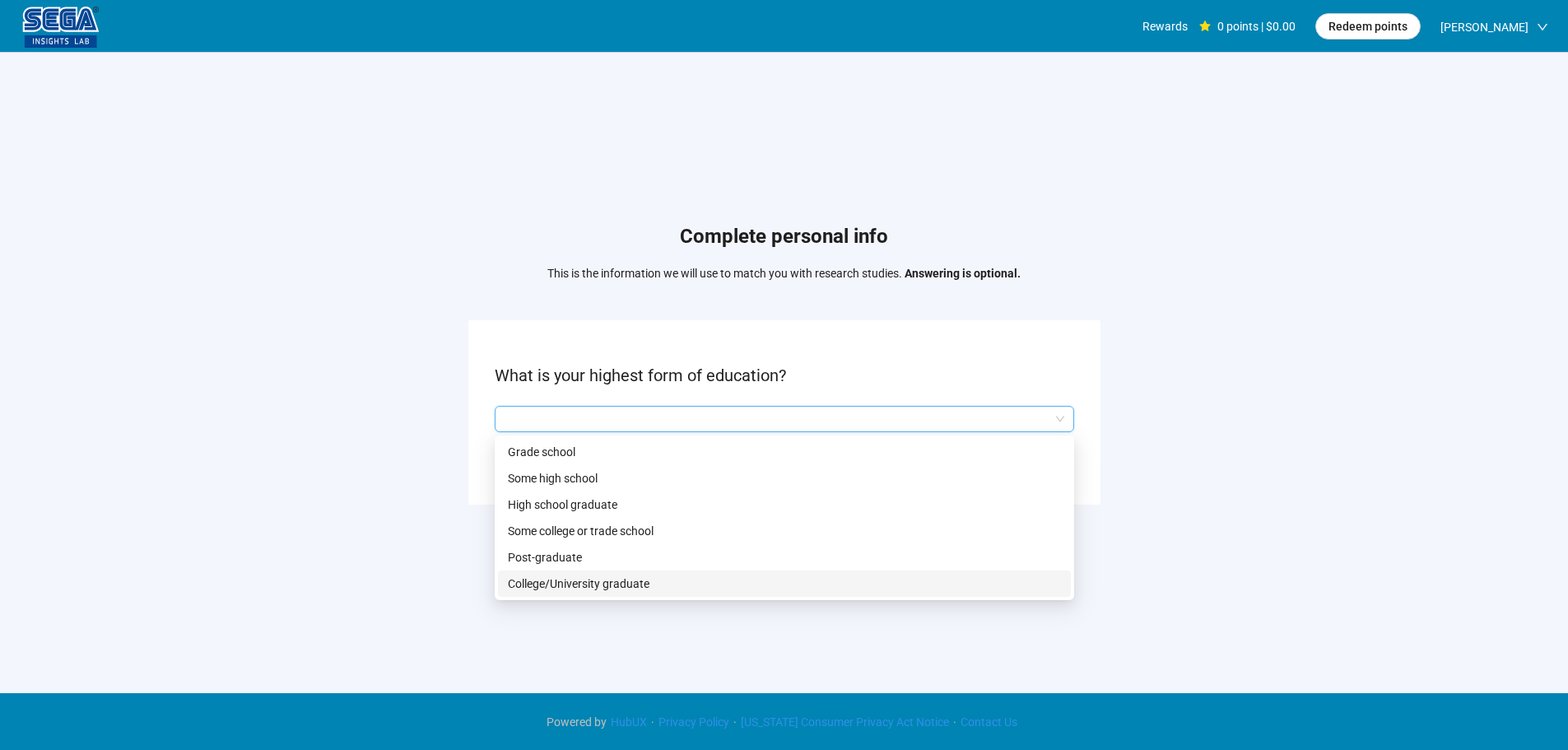
click at [604, 583] on p "College/University graduate" at bounding box center [784, 584] width 553 height 18
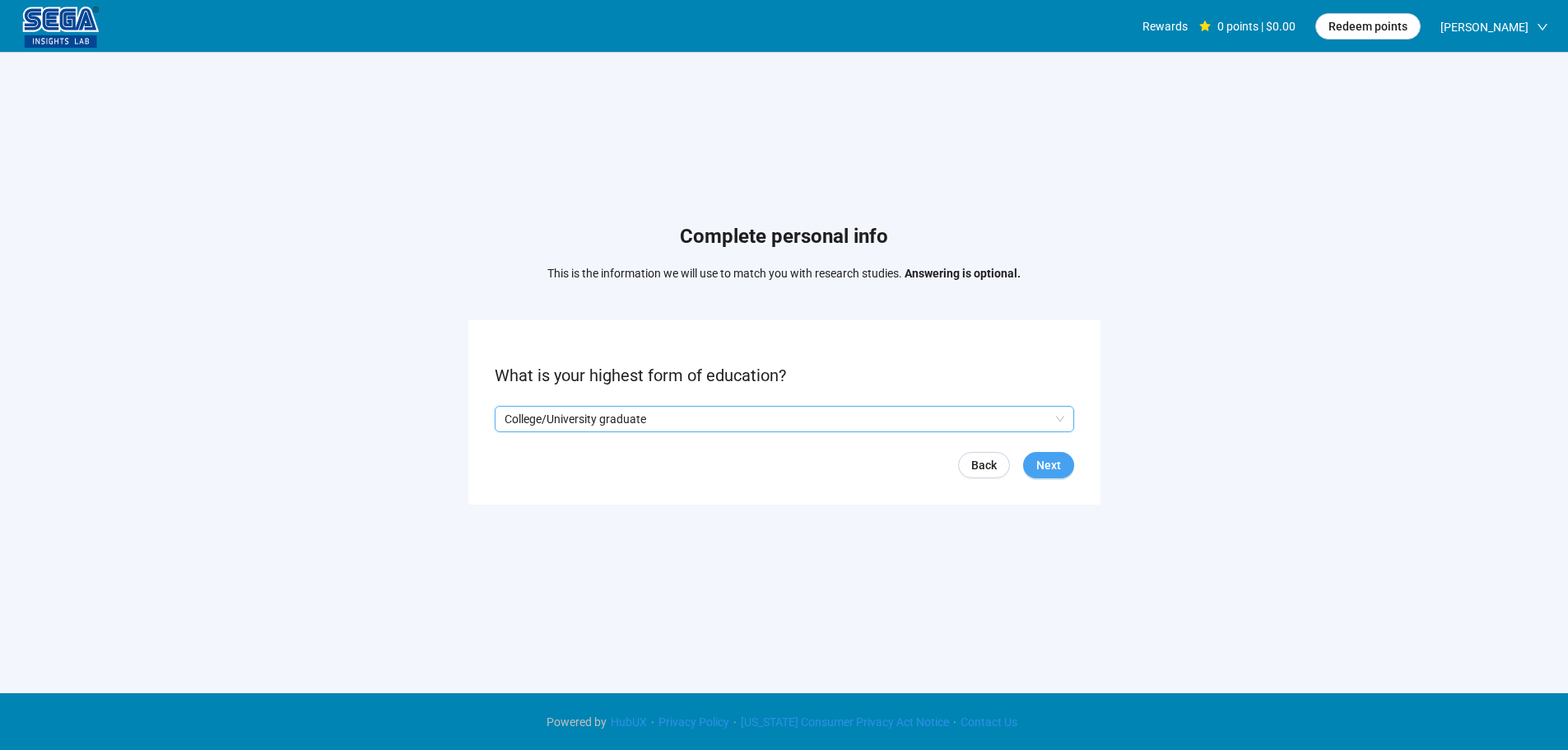
click at [1054, 455] on button "Next" at bounding box center [1049, 465] width 51 height 26
click at [606, 413] on input "search" at bounding box center [784, 419] width 560 height 25
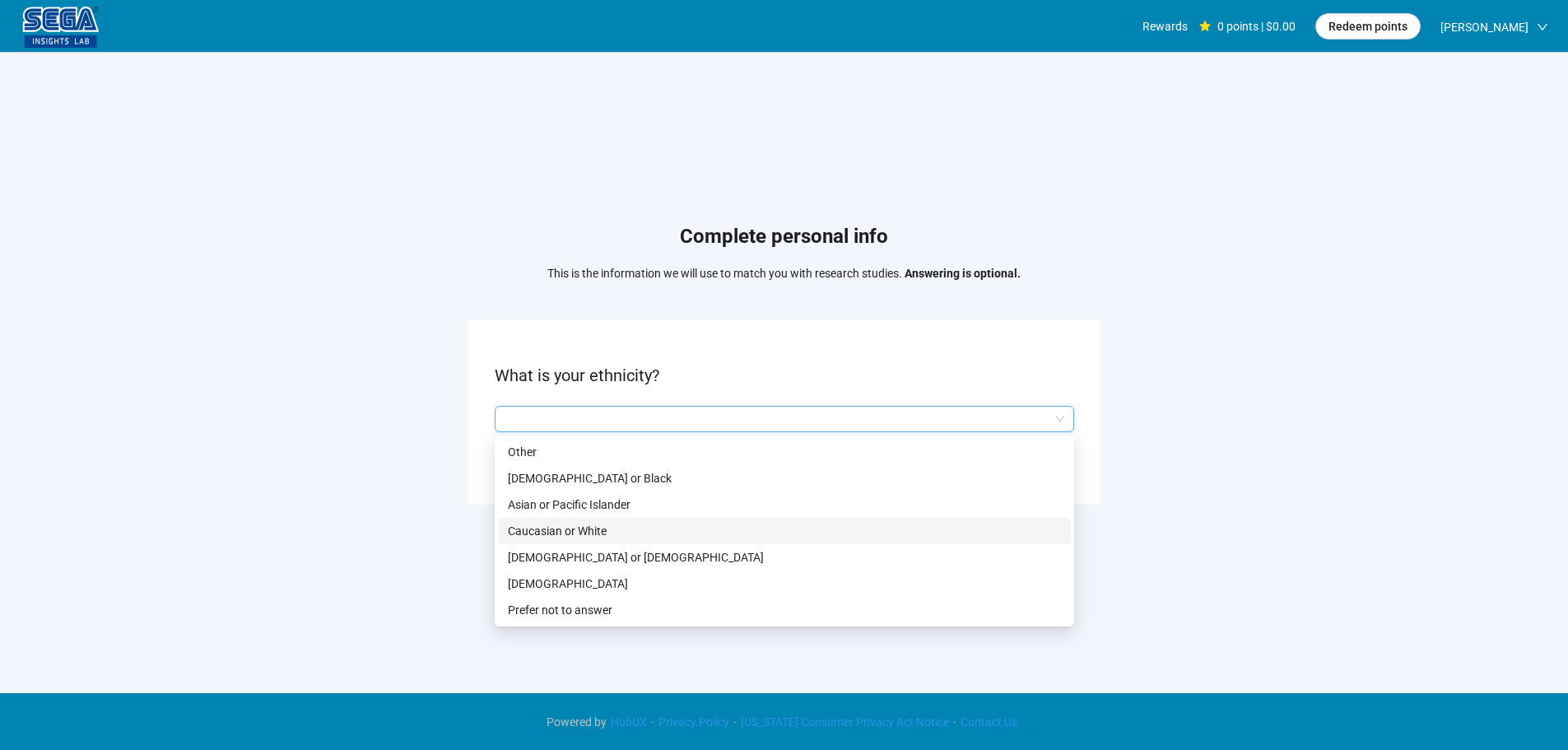
click at [564, 529] on p "Caucasian or White" at bounding box center [784, 531] width 553 height 18
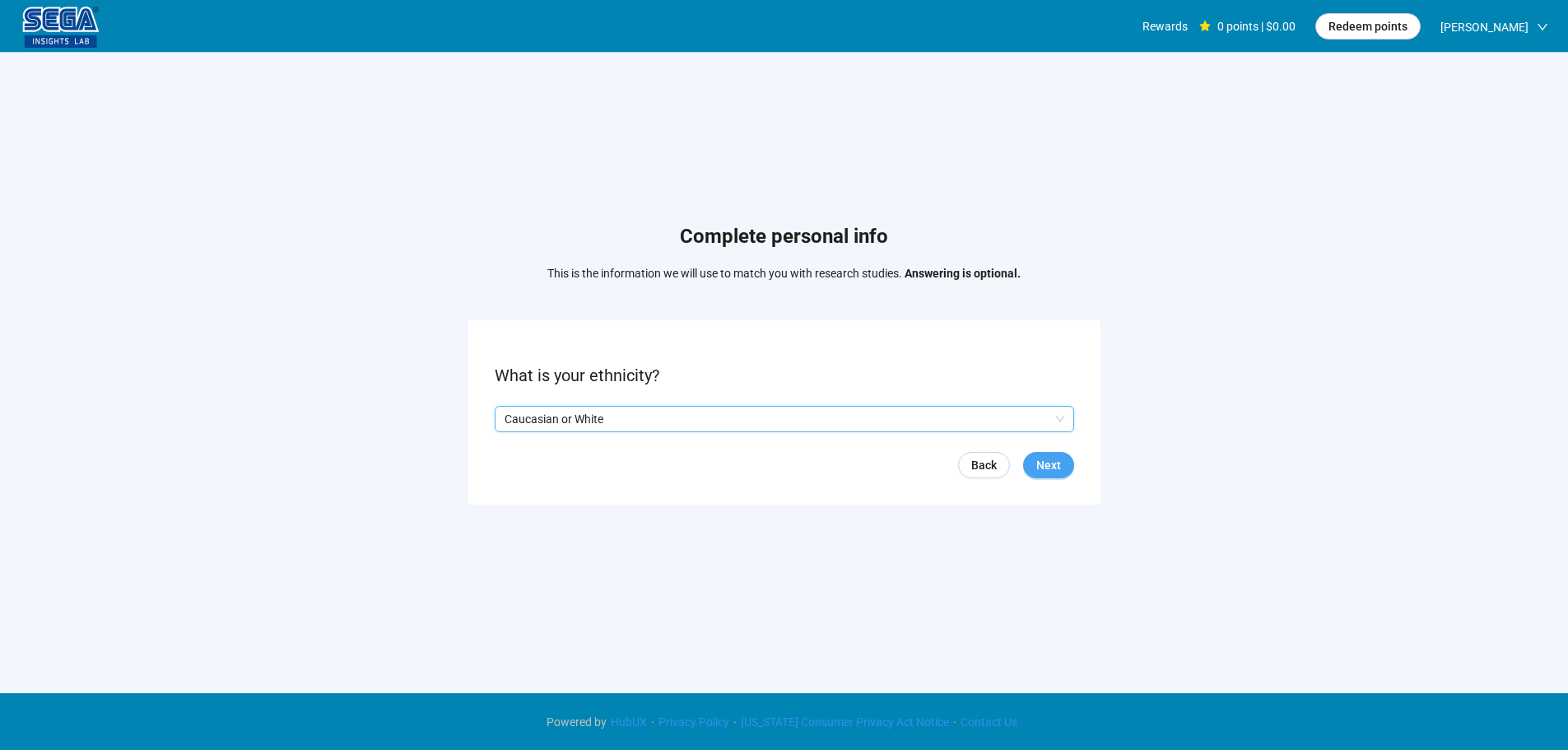
click at [1048, 466] on span "Next" at bounding box center [1049, 465] width 25 height 18
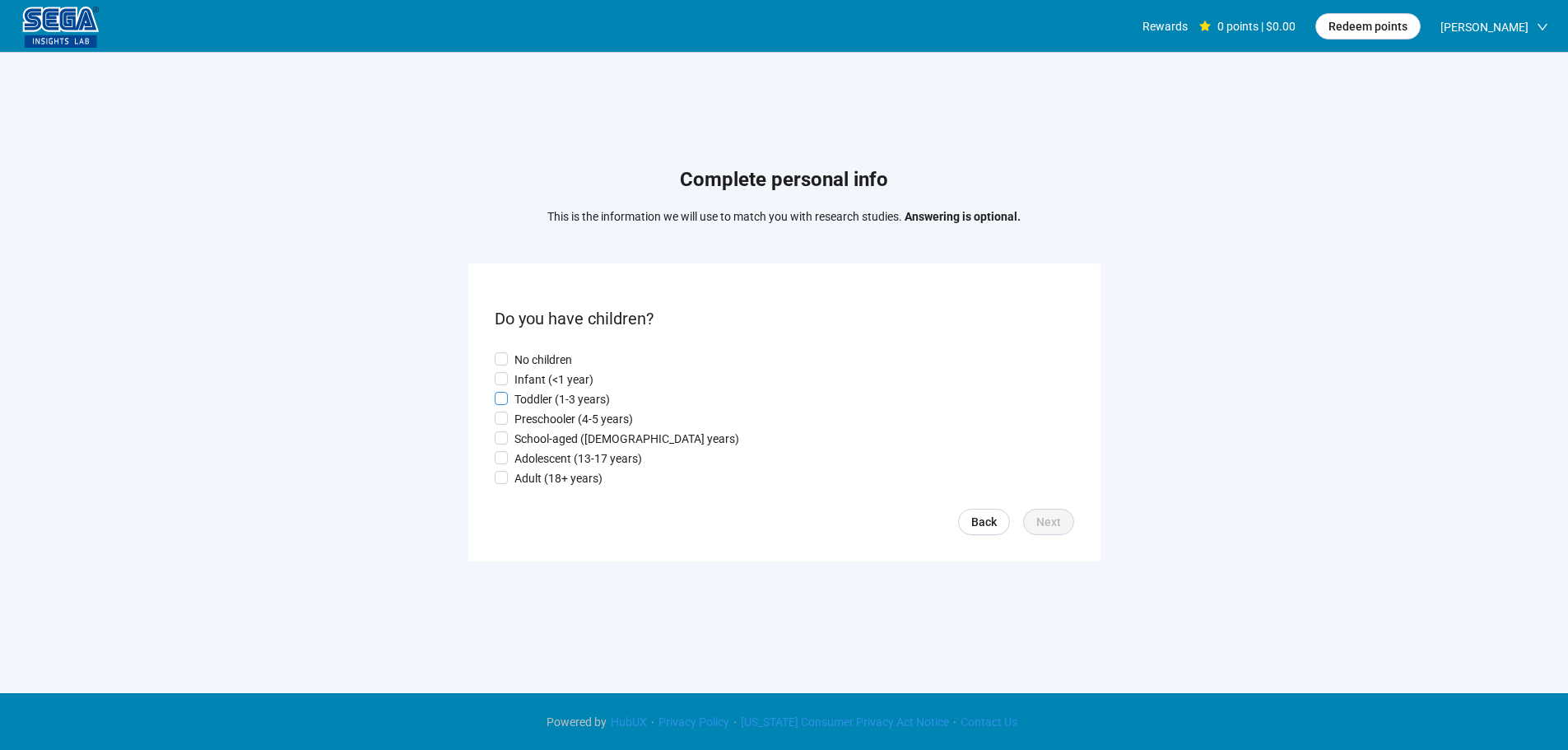
click at [565, 403] on p "Toddler (1-3 years)" at bounding box center [562, 399] width 95 height 18
click at [1052, 529] on span "Next" at bounding box center [1049, 522] width 25 height 18
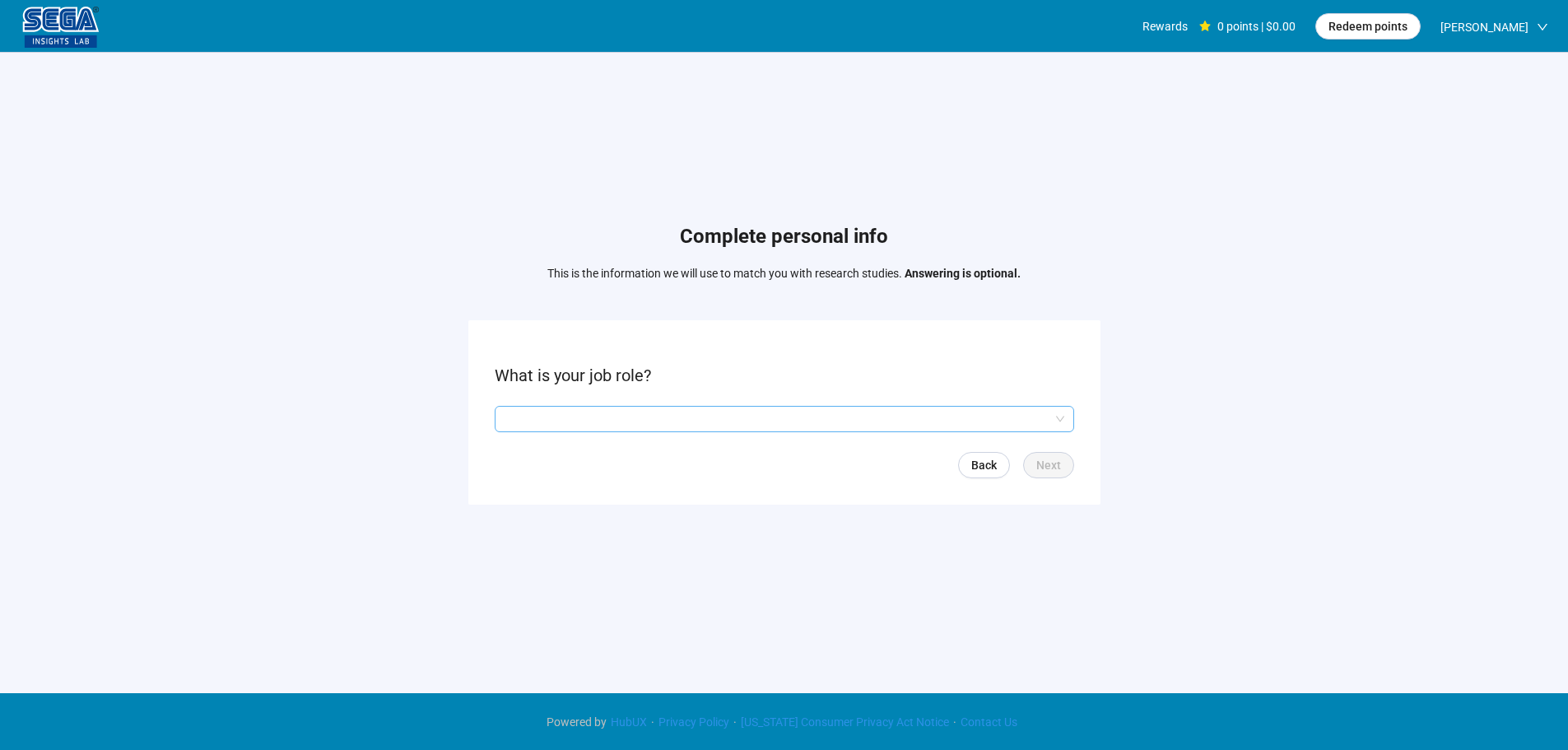
click at [561, 412] on input "search" at bounding box center [784, 419] width 560 height 25
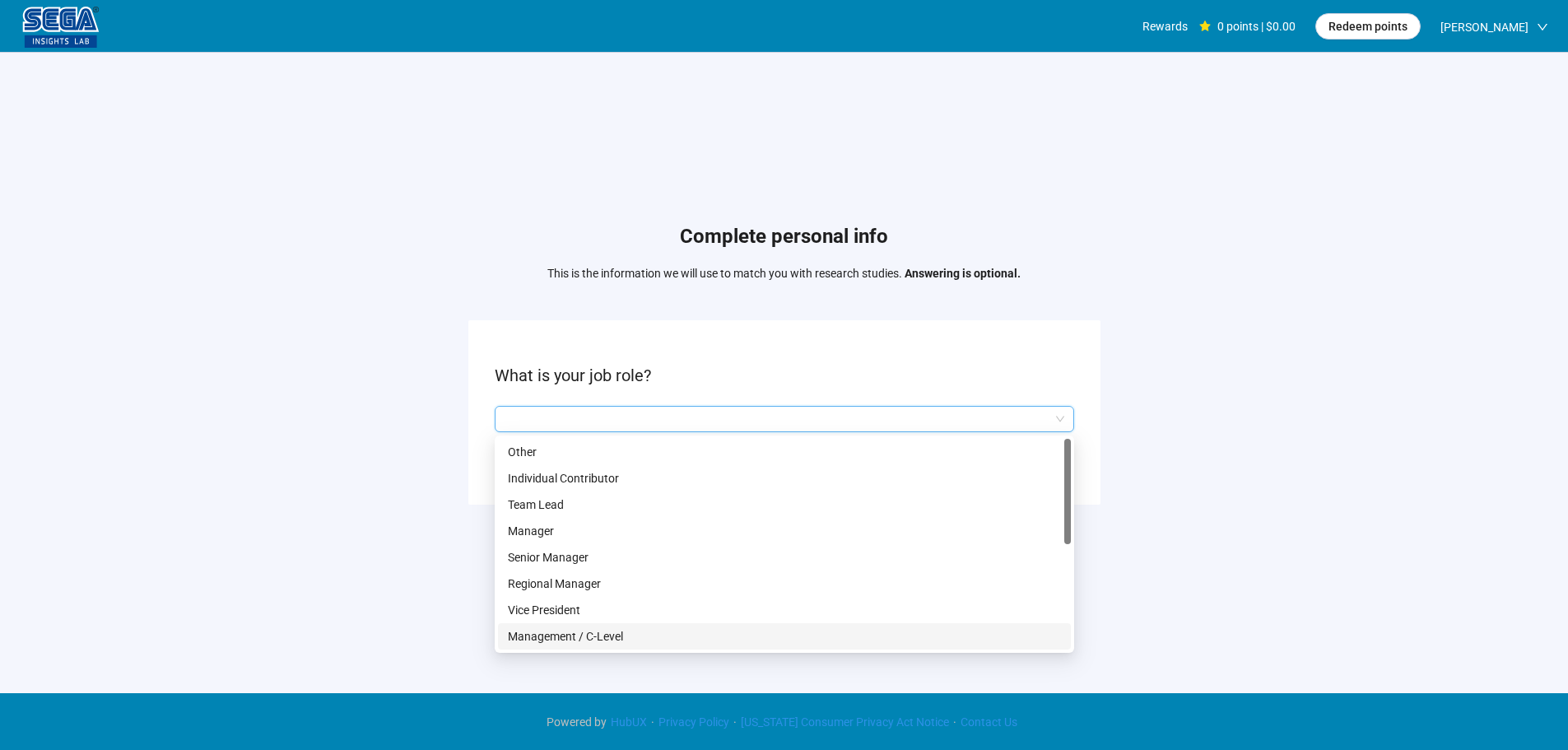
click at [603, 629] on p "Management / C-Level" at bounding box center [784, 636] width 553 height 18
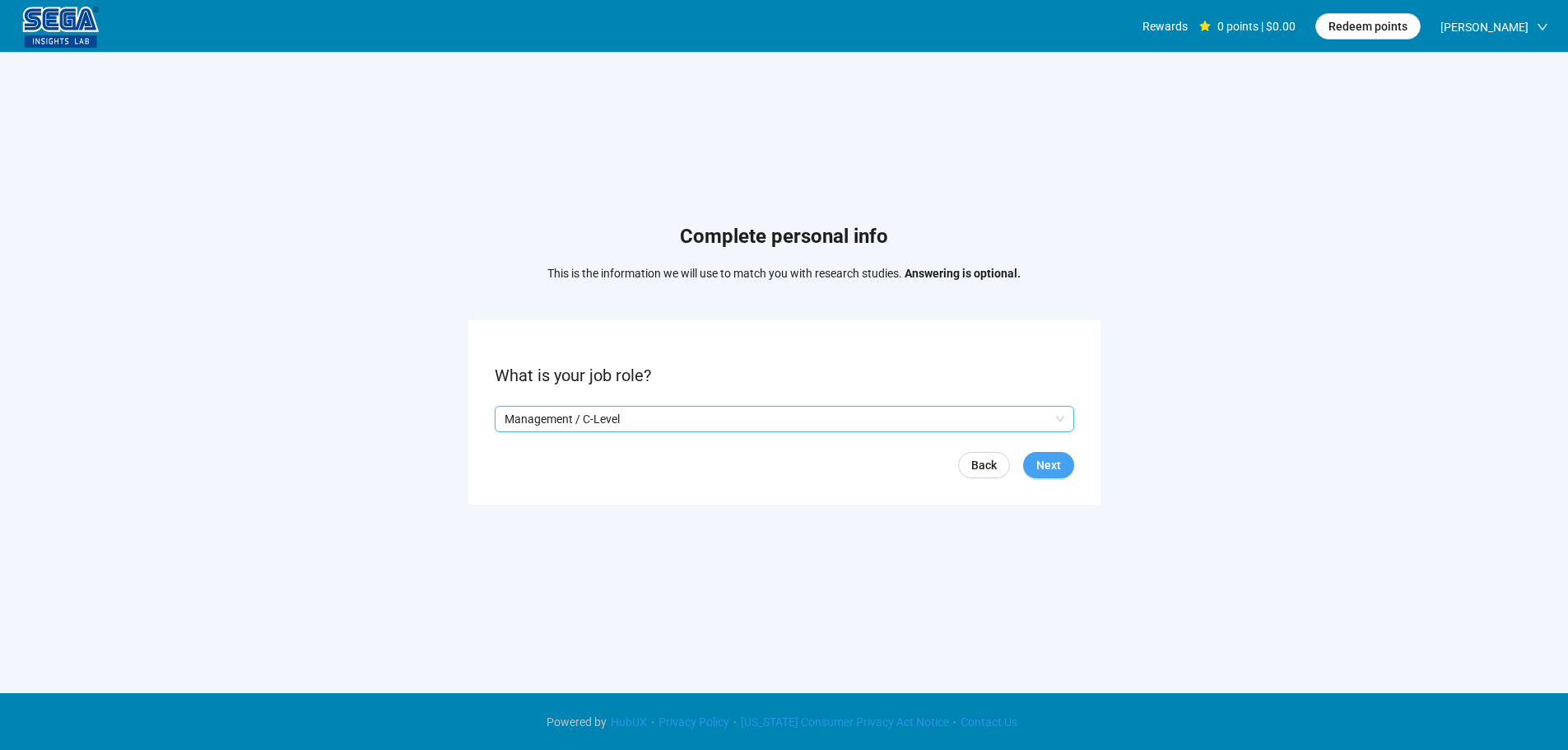
click at [1039, 462] on span "Next" at bounding box center [1049, 465] width 25 height 18
click at [579, 424] on input "search" at bounding box center [784, 419] width 560 height 25
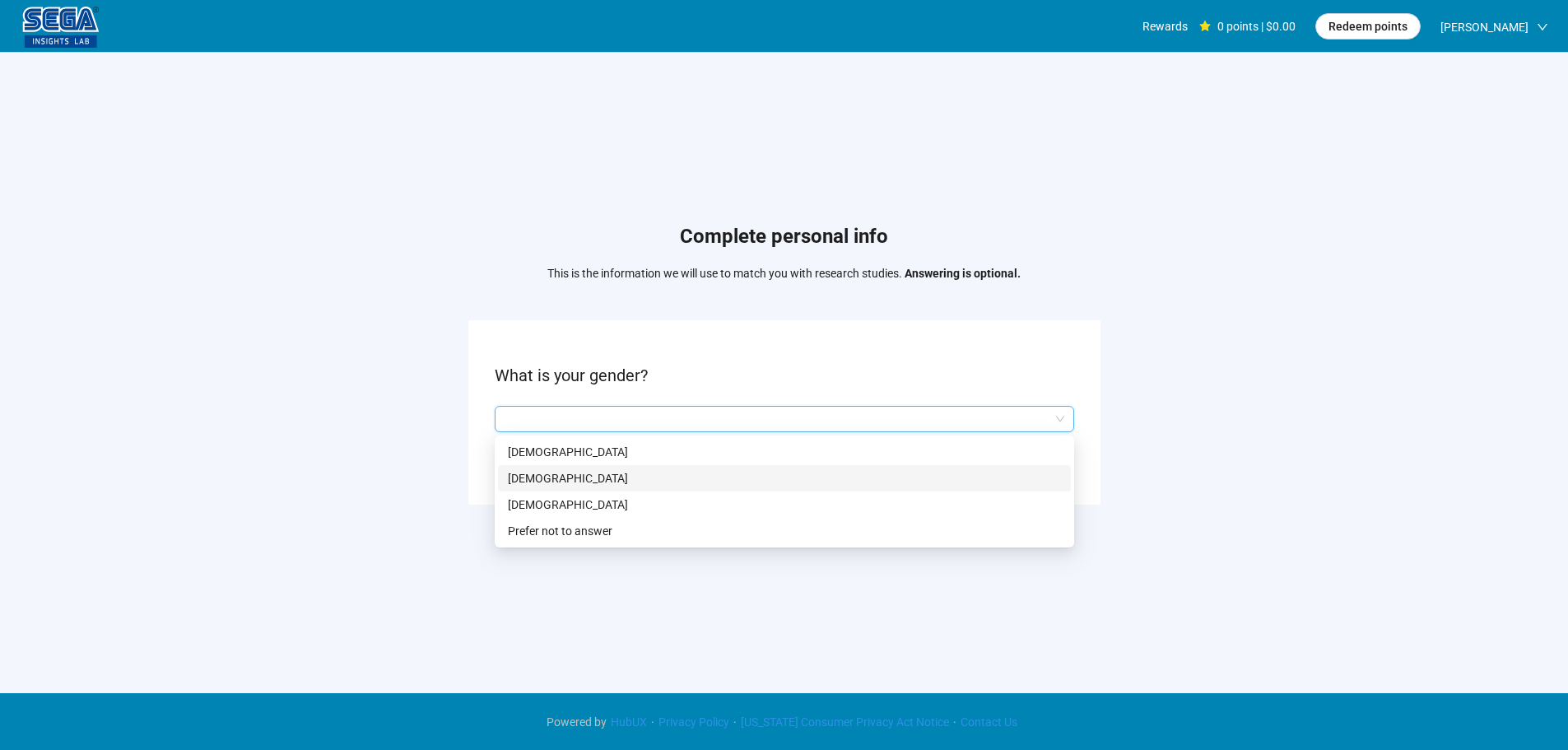
click at [578, 469] on p "[DEMOGRAPHIC_DATA]" at bounding box center [784, 478] width 553 height 18
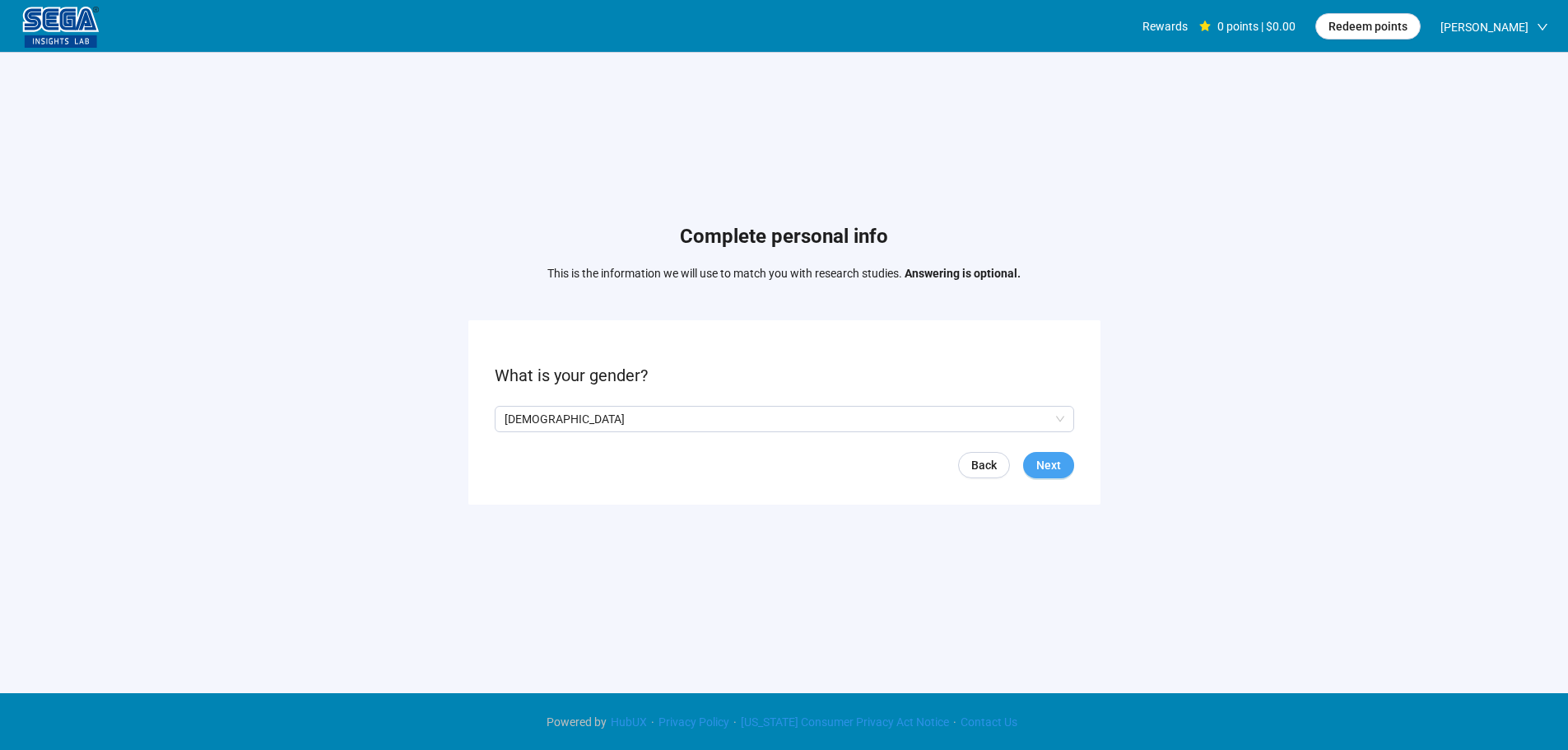
click at [1037, 465] on span "Next" at bounding box center [1049, 465] width 25 height 18
click at [531, 422] on input at bounding box center [532, 419] width 72 height 25
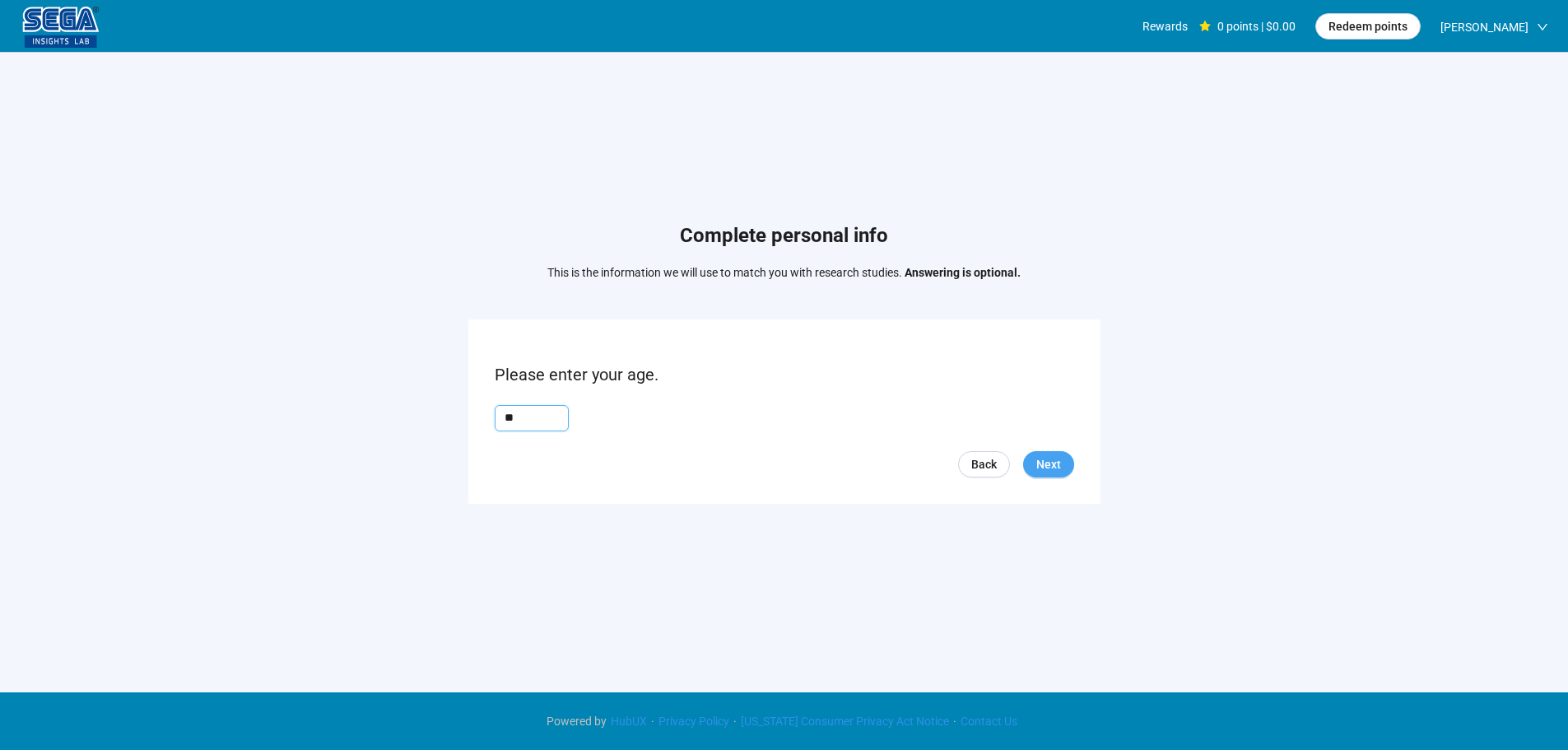
type input "**"
click at [1071, 467] on form "Please enter your age. ** Back Next" at bounding box center [784, 411] width 632 height 184
click at [1059, 465] on span "Next" at bounding box center [1049, 464] width 25 height 18
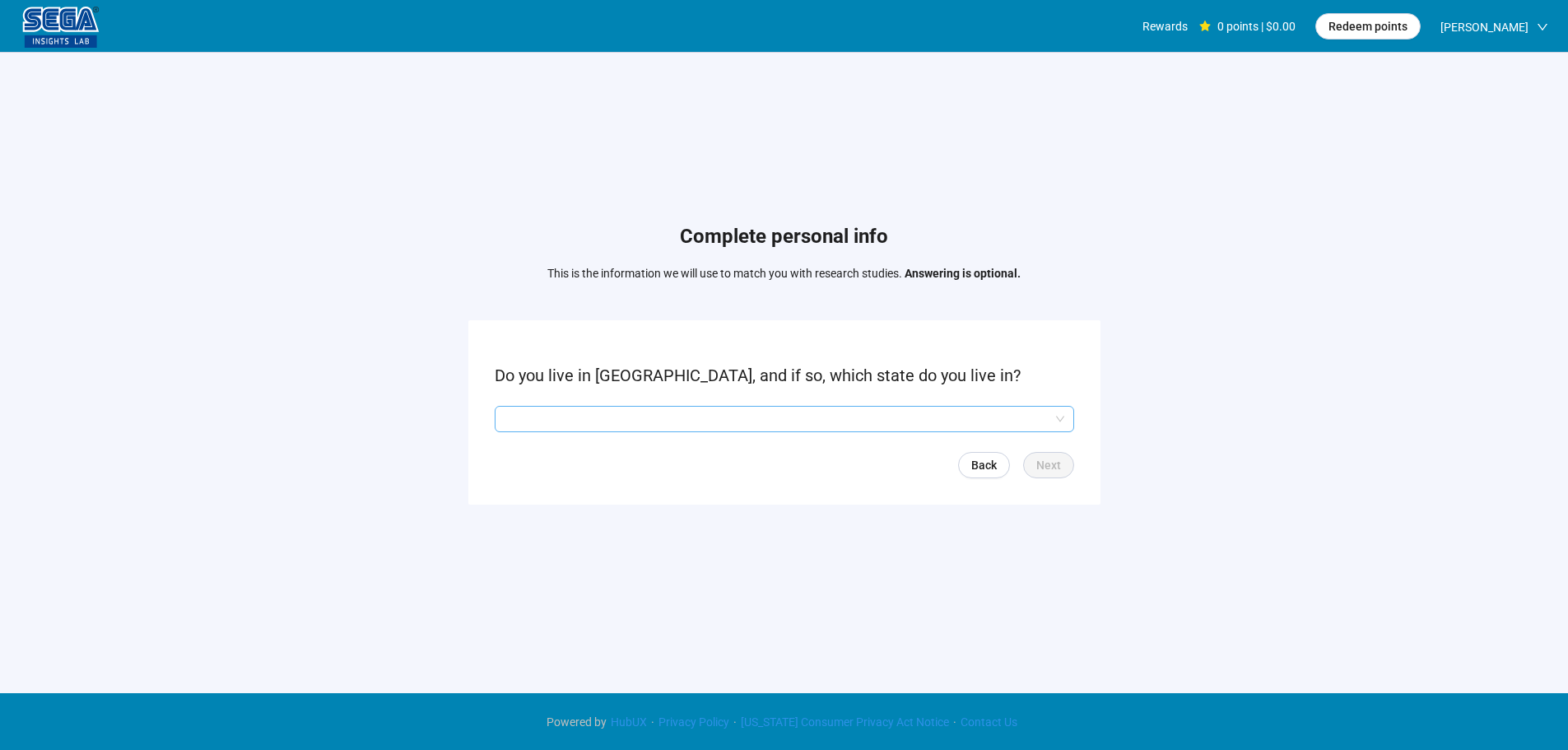
click at [622, 417] on input "search" at bounding box center [784, 419] width 560 height 25
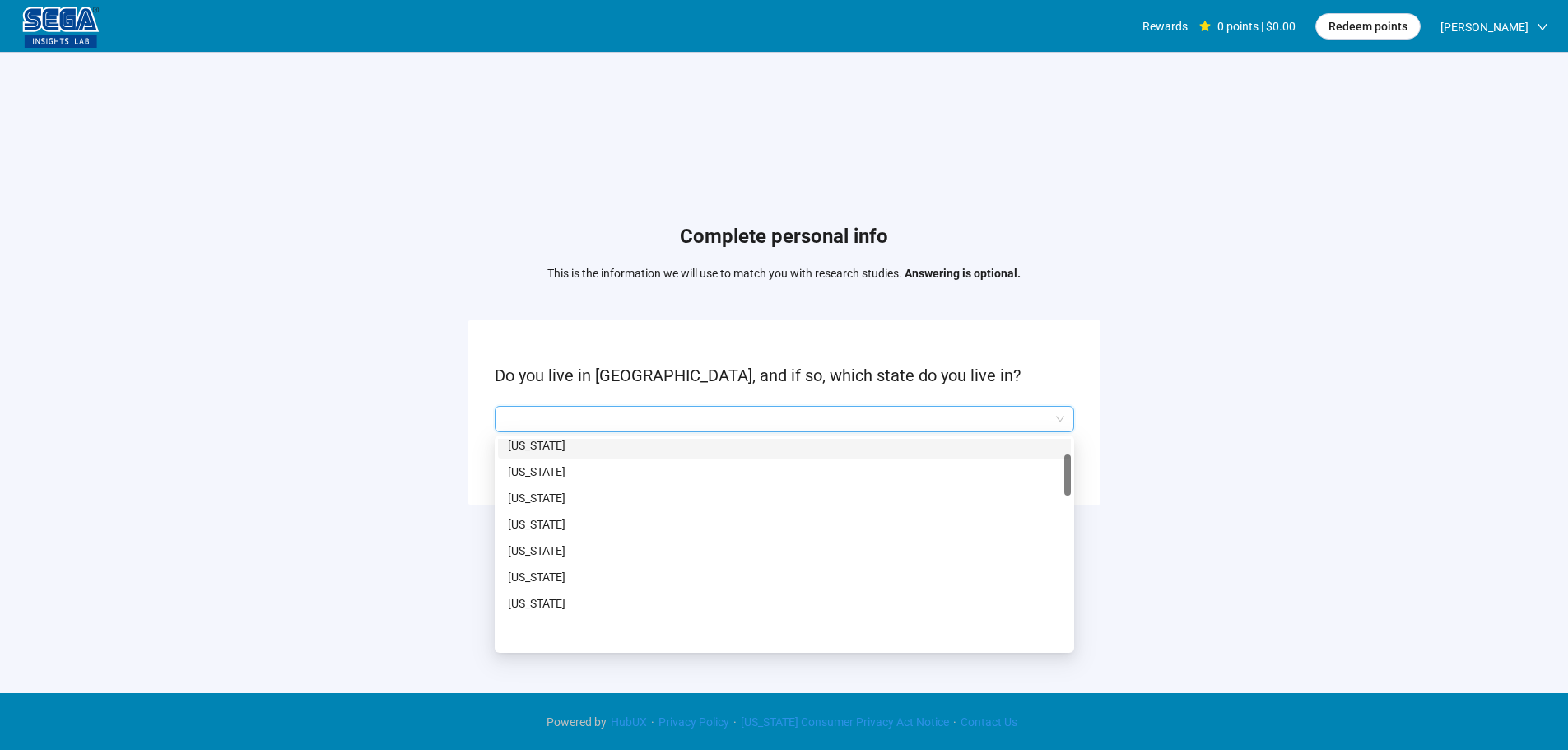
scroll to position [247, 0]
click at [551, 464] on p "[US_STATE]" at bounding box center [784, 468] width 553 height 18
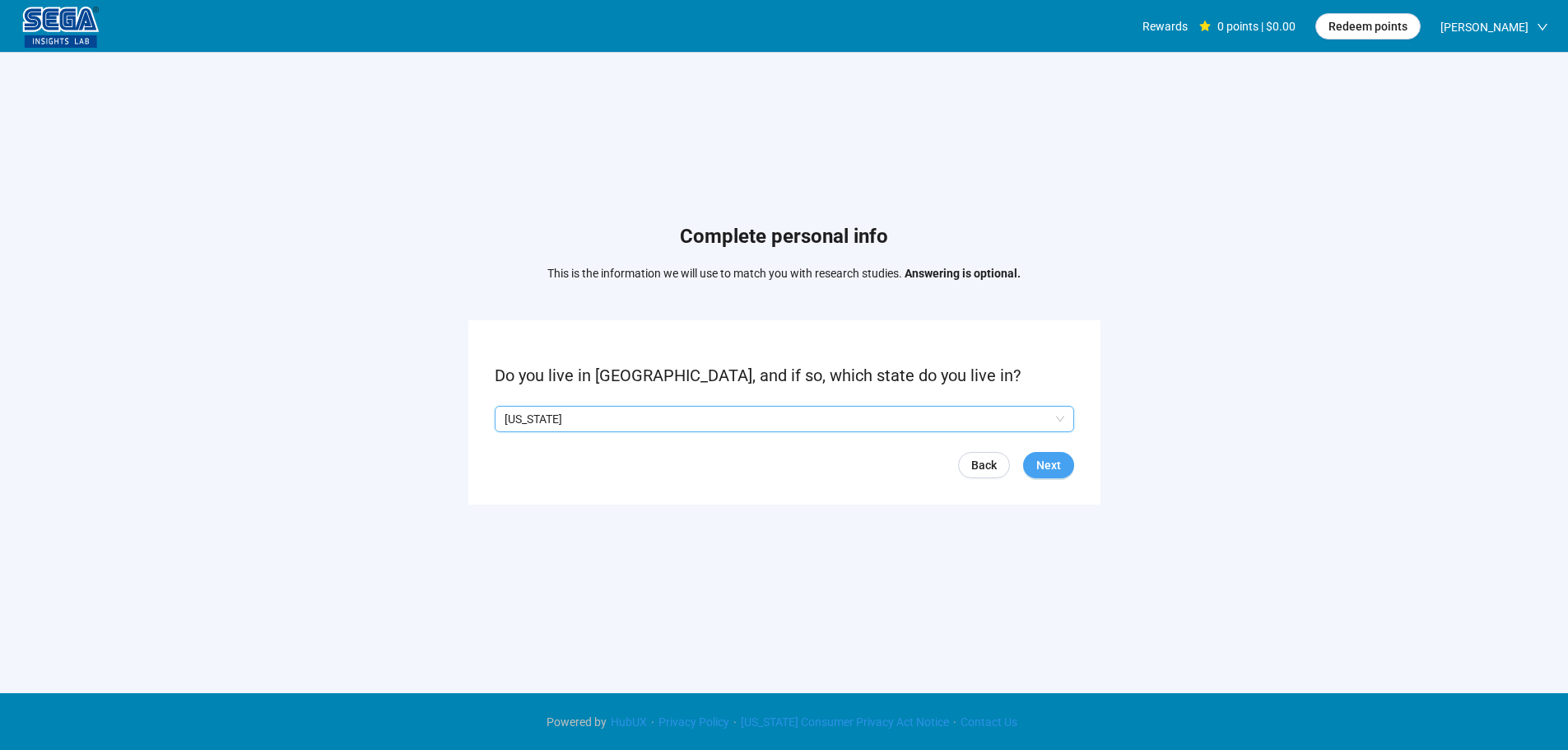
click at [1047, 467] on span "Next" at bounding box center [1049, 465] width 25 height 18
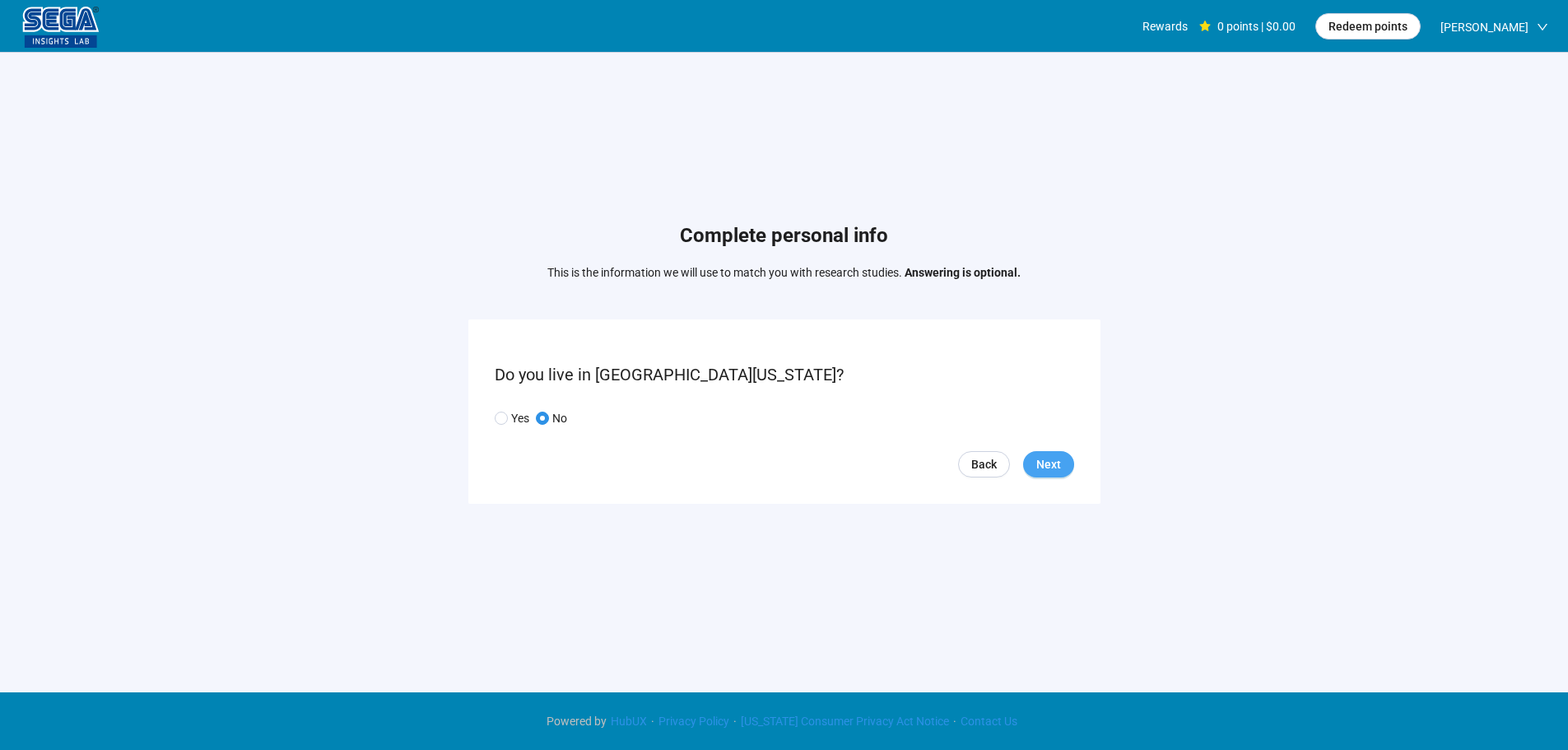
click at [1049, 457] on span "Next" at bounding box center [1049, 464] width 25 height 18
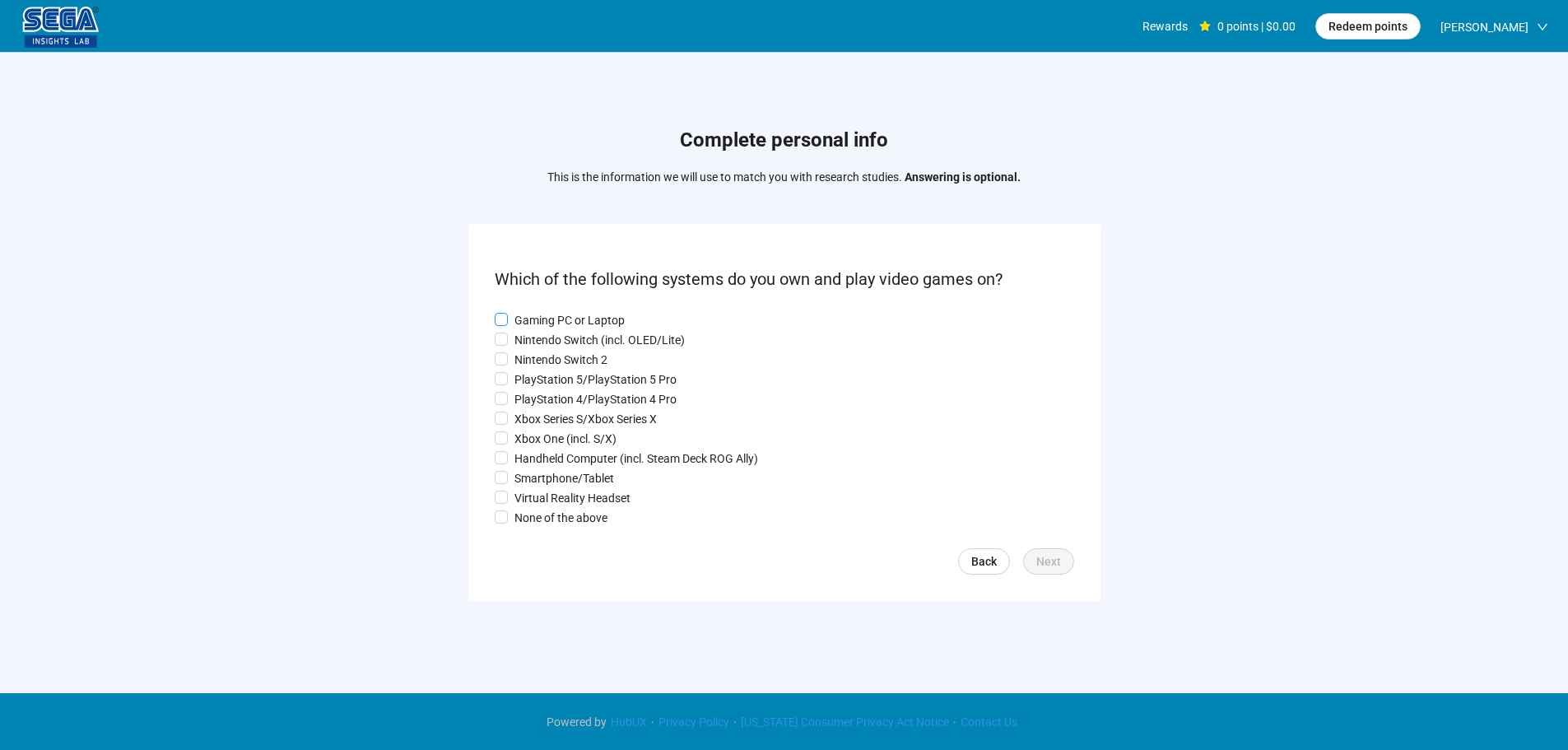
click at [550, 311] on p "Gaming PC or Laptop" at bounding box center [570, 320] width 110 height 18
drag, startPoint x: 540, startPoint y: 334, endPoint x: 539, endPoint y: 370, distance: 36.0
click at [539, 334] on p "Nintendo Switch (incl. OLED/Lite)" at bounding box center [599, 340] width 170 height 18
drag, startPoint x: 539, startPoint y: 371, endPoint x: 537, endPoint y: 430, distance: 59.0
click at [539, 373] on p "PlayStation 5/PlayStation 5 Pro" at bounding box center [595, 380] width 162 height 18
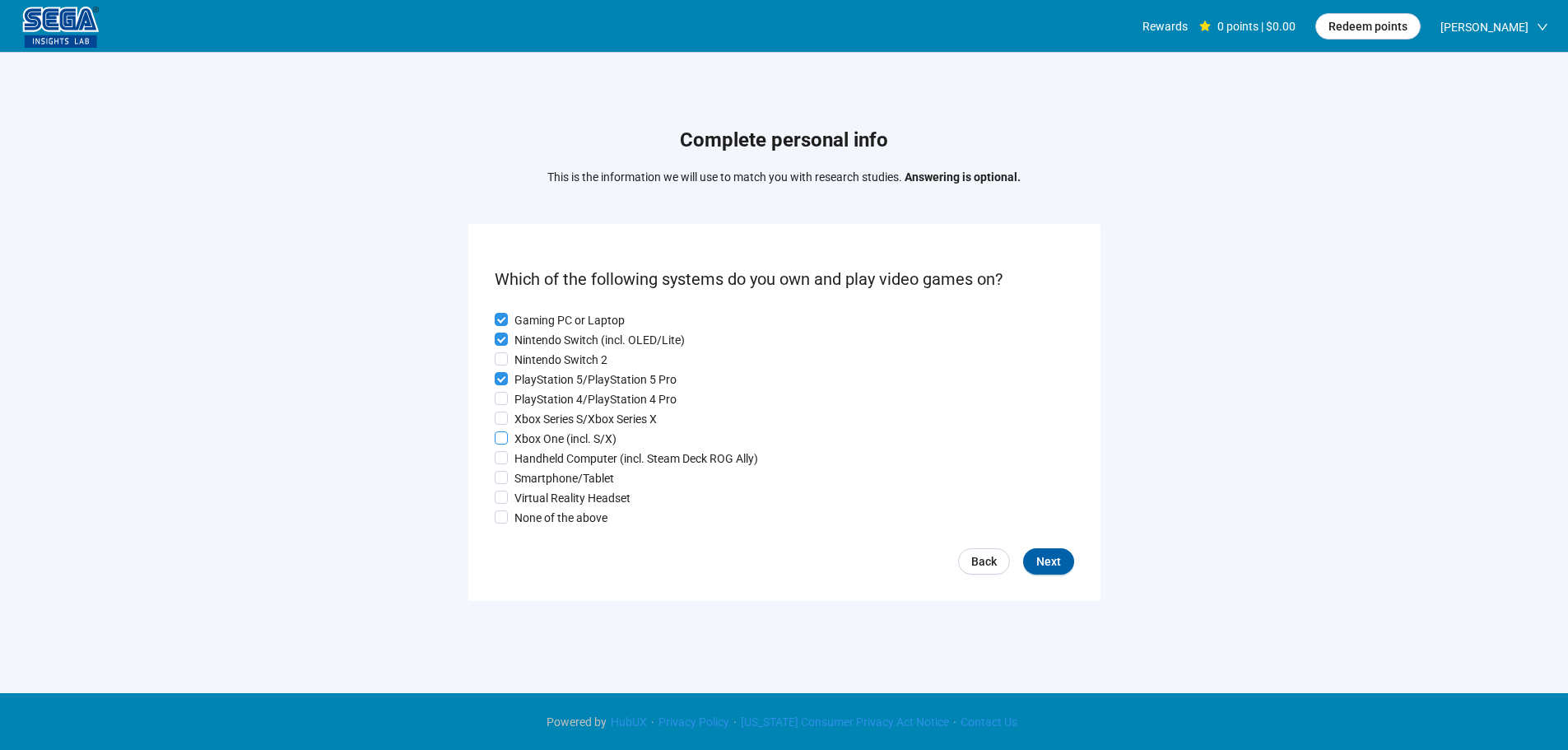
click at [537, 430] on div "Gaming PC or Laptop Nintendo Switch (incl. OLED/Lite) Nintendo Switch 2 PlaySta…" at bounding box center [784, 419] width 579 height 216
drag, startPoint x: 537, startPoint y: 444, endPoint x: 537, endPoint y: 457, distance: 13.0
click at [537, 446] on p "Xbox One (incl. S/X)" at bounding box center [565, 439] width 102 height 18
click at [537, 468] on p "Handheld Computer (incl. Steam Deck ROG Ally)" at bounding box center [636, 459] width 244 height 18
click at [537, 487] on p "Smartphone/Tablet" at bounding box center [564, 478] width 100 height 18
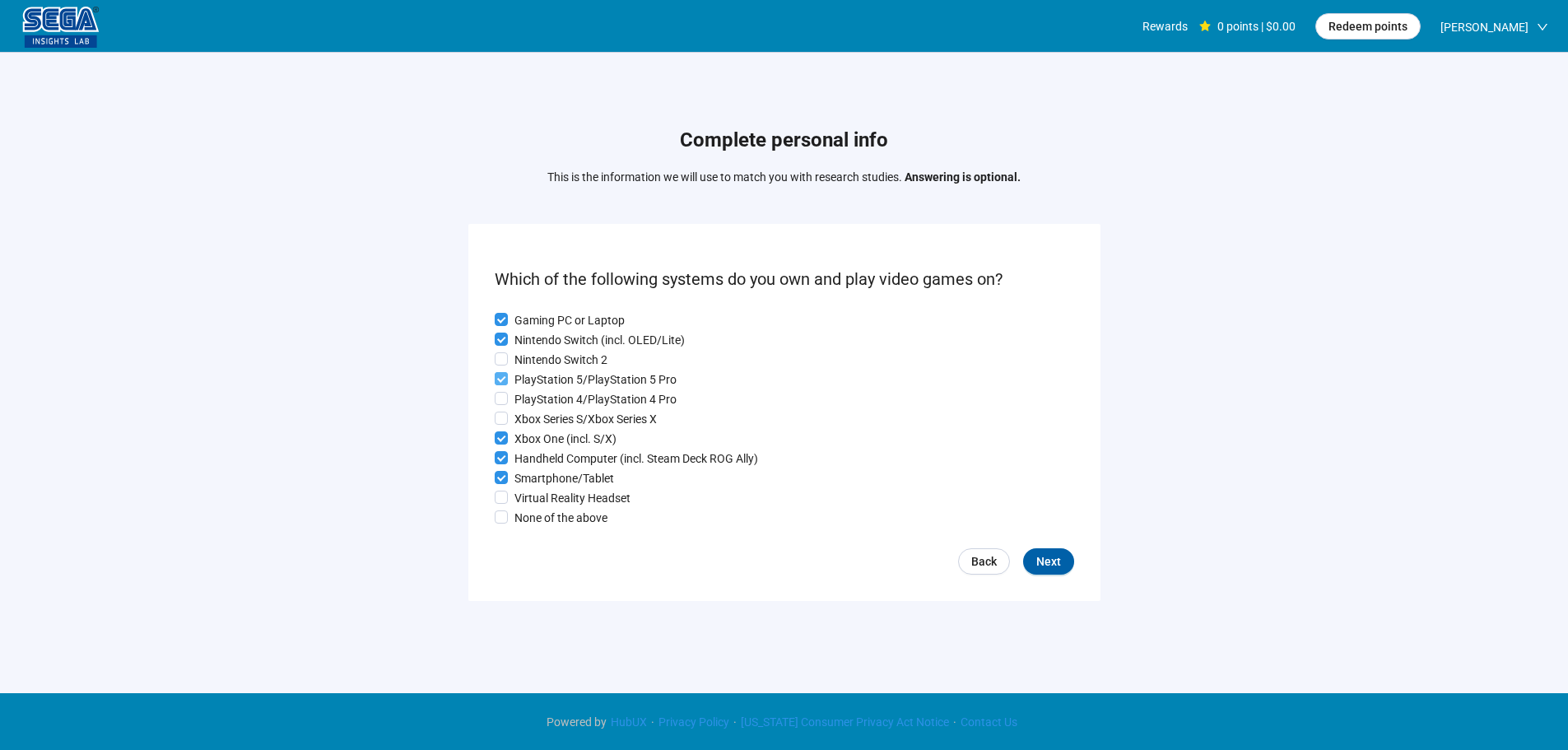
drag, startPoint x: 530, startPoint y: 417, endPoint x: 540, endPoint y: 375, distance: 43.2
click at [529, 417] on p "Xbox Series S/Xbox Series X" at bounding box center [585, 419] width 142 height 18
click at [542, 353] on p "Nintendo Switch 2" at bounding box center [561, 360] width 93 height 18
drag, startPoint x: 536, startPoint y: 394, endPoint x: 537, endPoint y: 405, distance: 11.0
click at [537, 394] on p "PlayStation 4/PlayStation 4 Pro" at bounding box center [595, 399] width 162 height 18
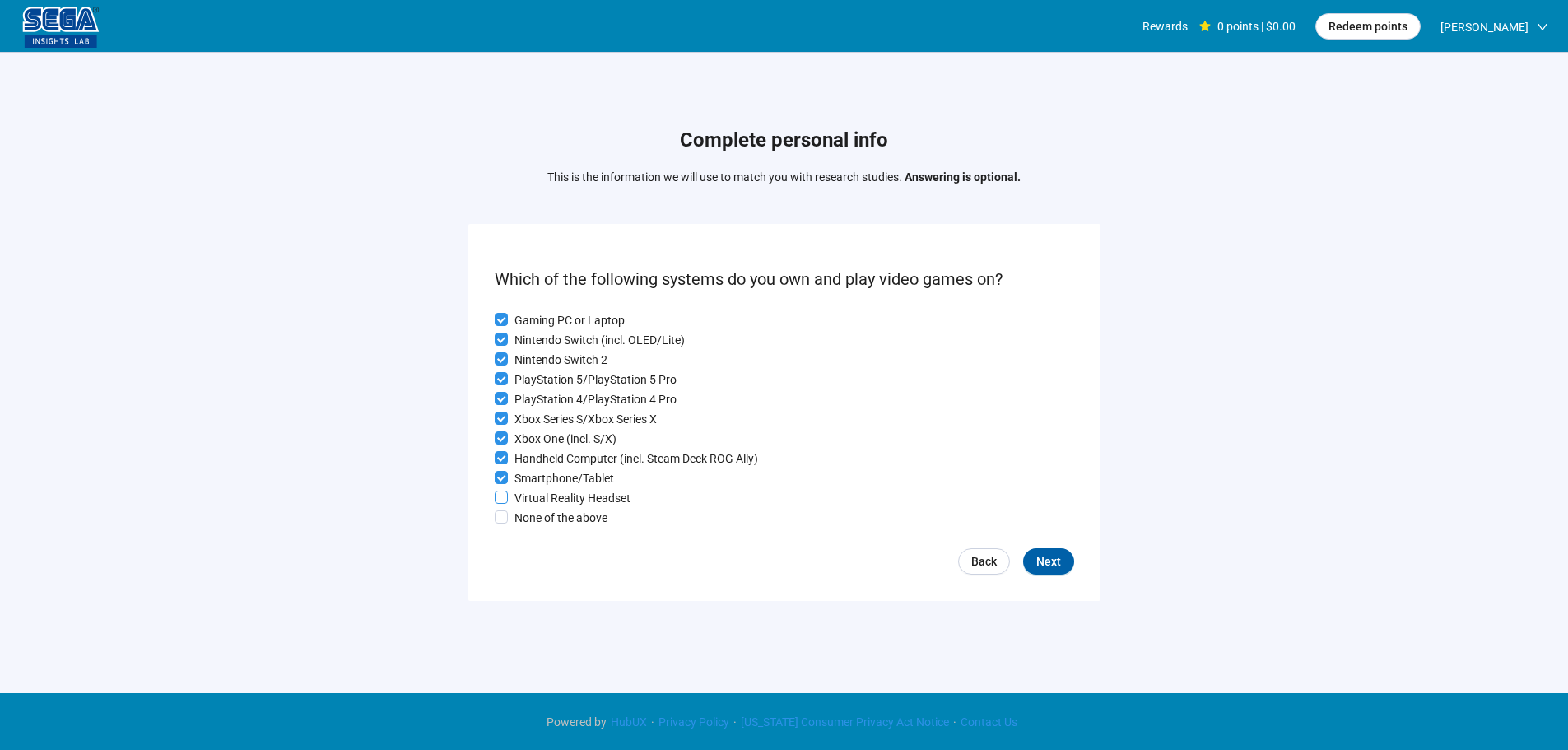
click at [582, 500] on p "Virtual Reality Headset" at bounding box center [572, 498] width 116 height 18
click at [1041, 564] on span "Next" at bounding box center [1049, 561] width 25 height 18
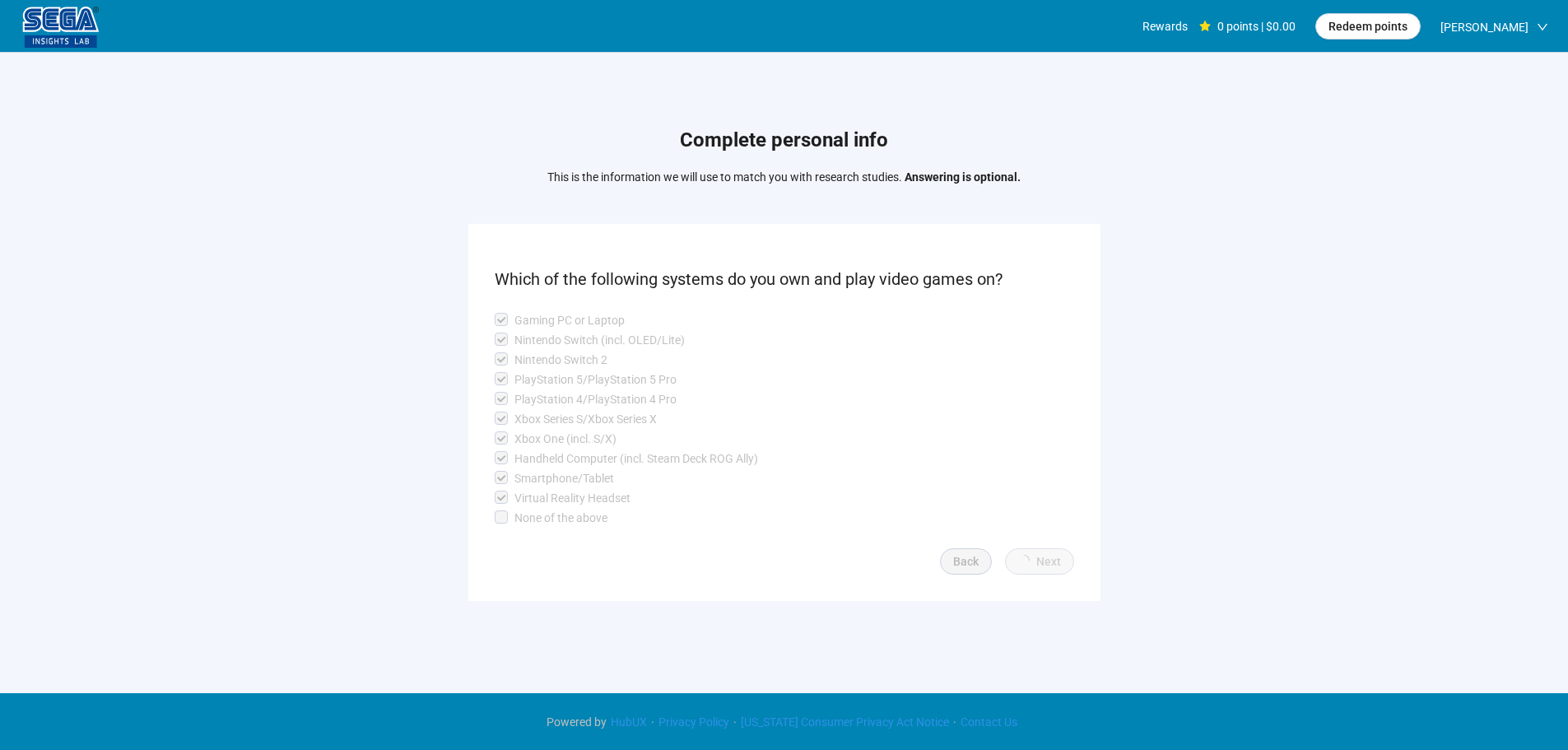
scroll to position [1, 0]
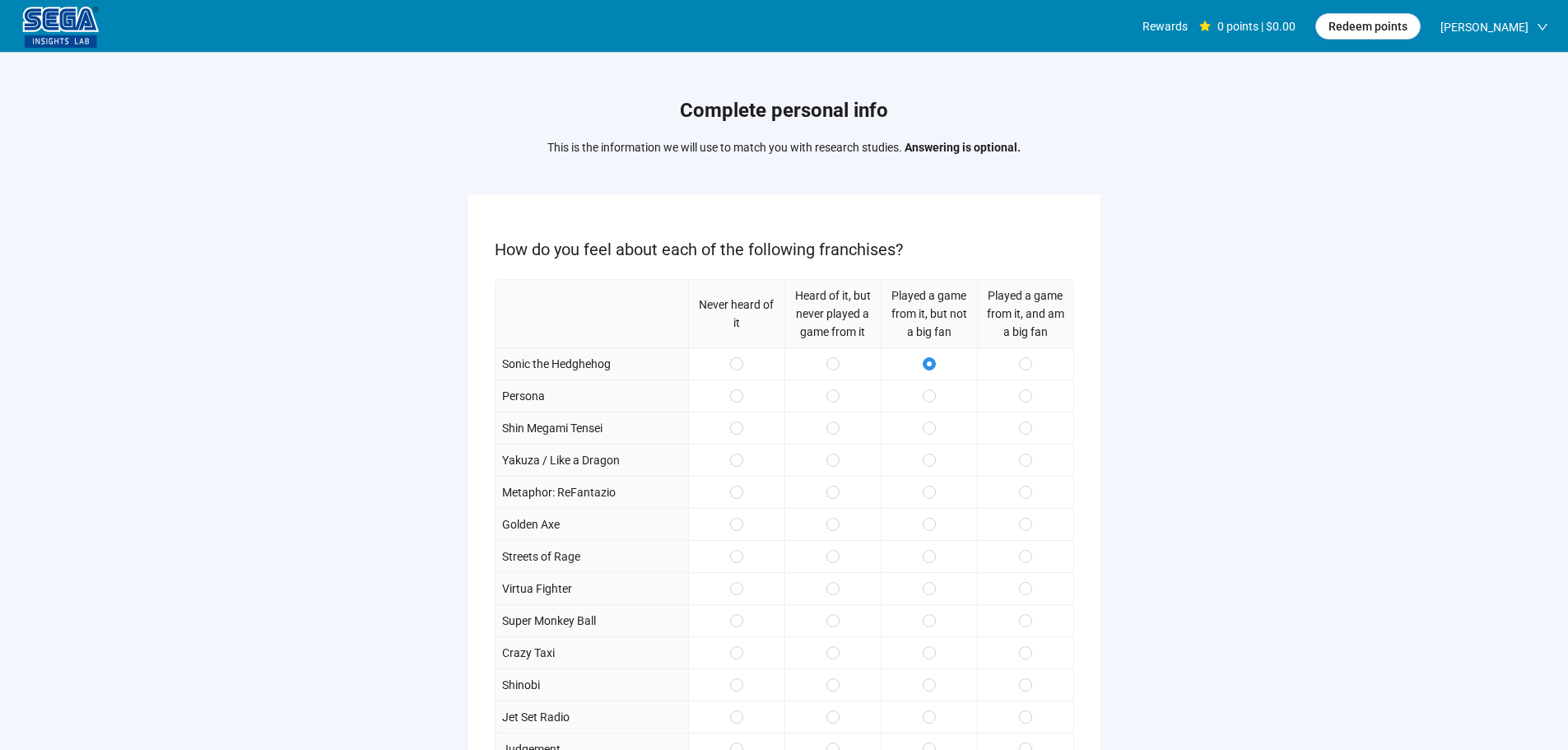
click at [931, 406] on div at bounding box center [928, 395] width 96 height 32
click at [930, 436] on label at bounding box center [929, 428] width 13 height 18
click at [1031, 394] on span at bounding box center [1026, 396] width 13 height 13
click at [1026, 468] on label at bounding box center [1026, 460] width 13 height 18
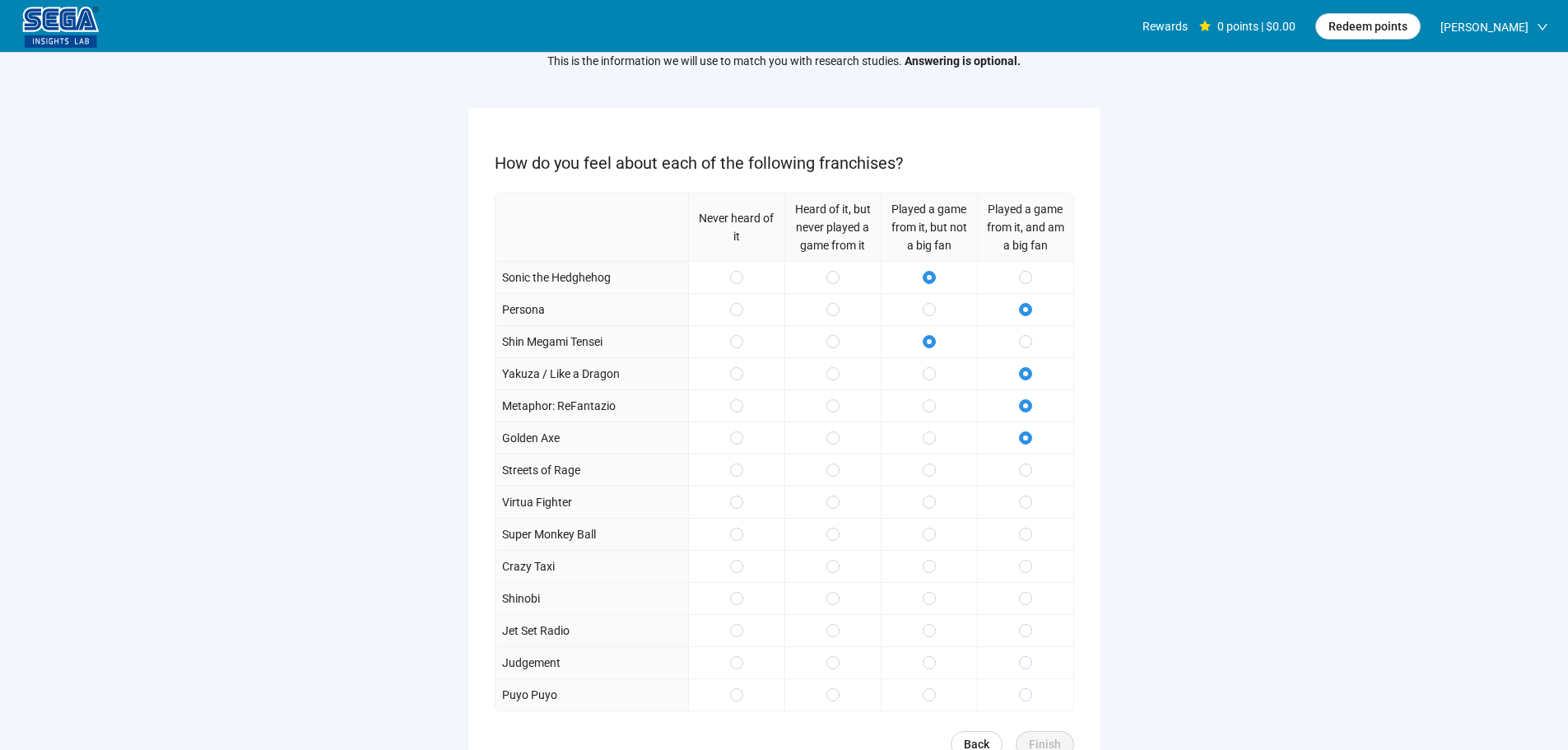
scroll to position [165, 0]
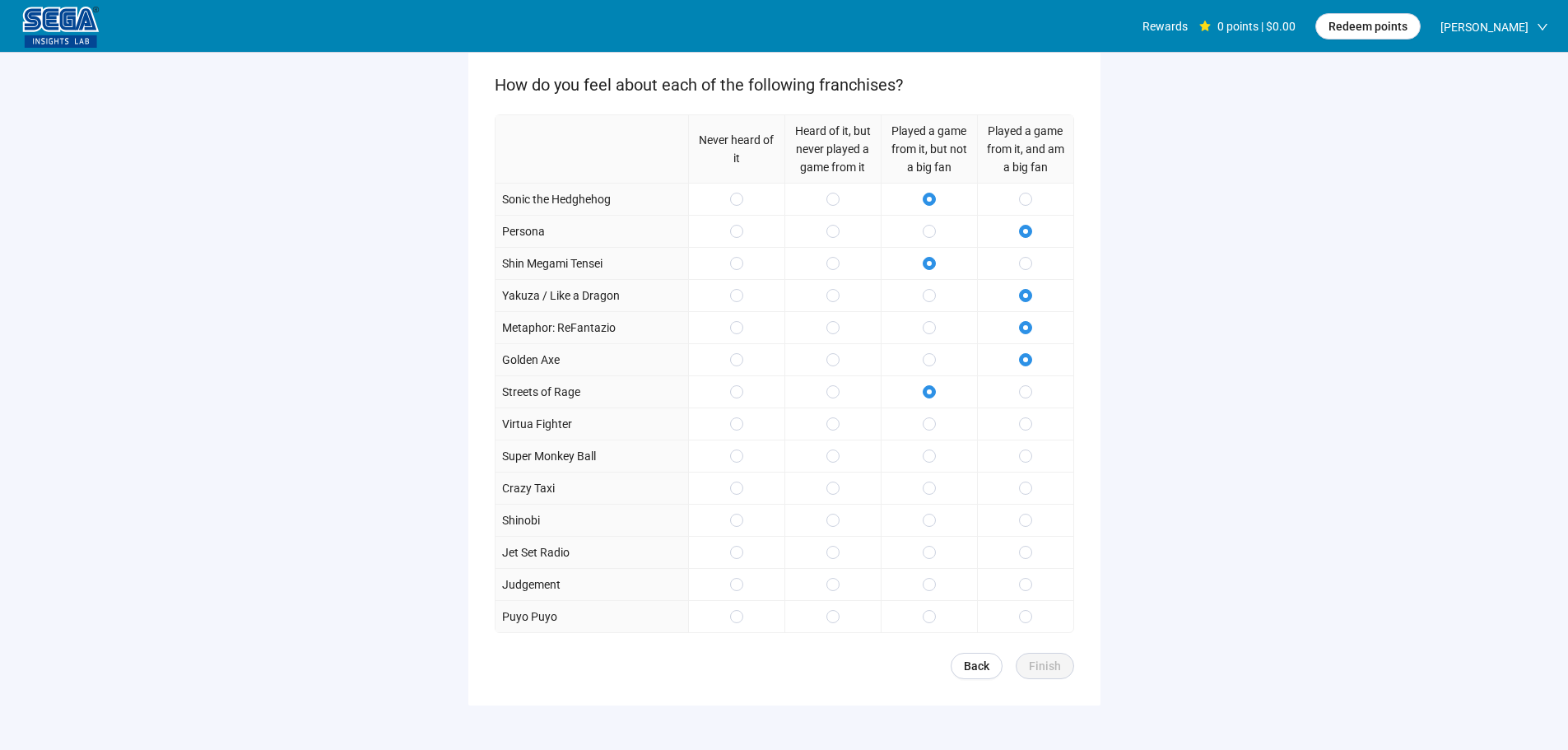
click at [936, 417] on div at bounding box center [928, 423] width 96 height 32
drag, startPoint x: 931, startPoint y: 482, endPoint x: 922, endPoint y: 464, distance: 20.1
click at [930, 482] on span at bounding box center [929, 488] width 13 height 13
click at [924, 505] on div at bounding box center [928, 519] width 96 height 32
click at [935, 549] on span at bounding box center [929, 552] width 13 height 13
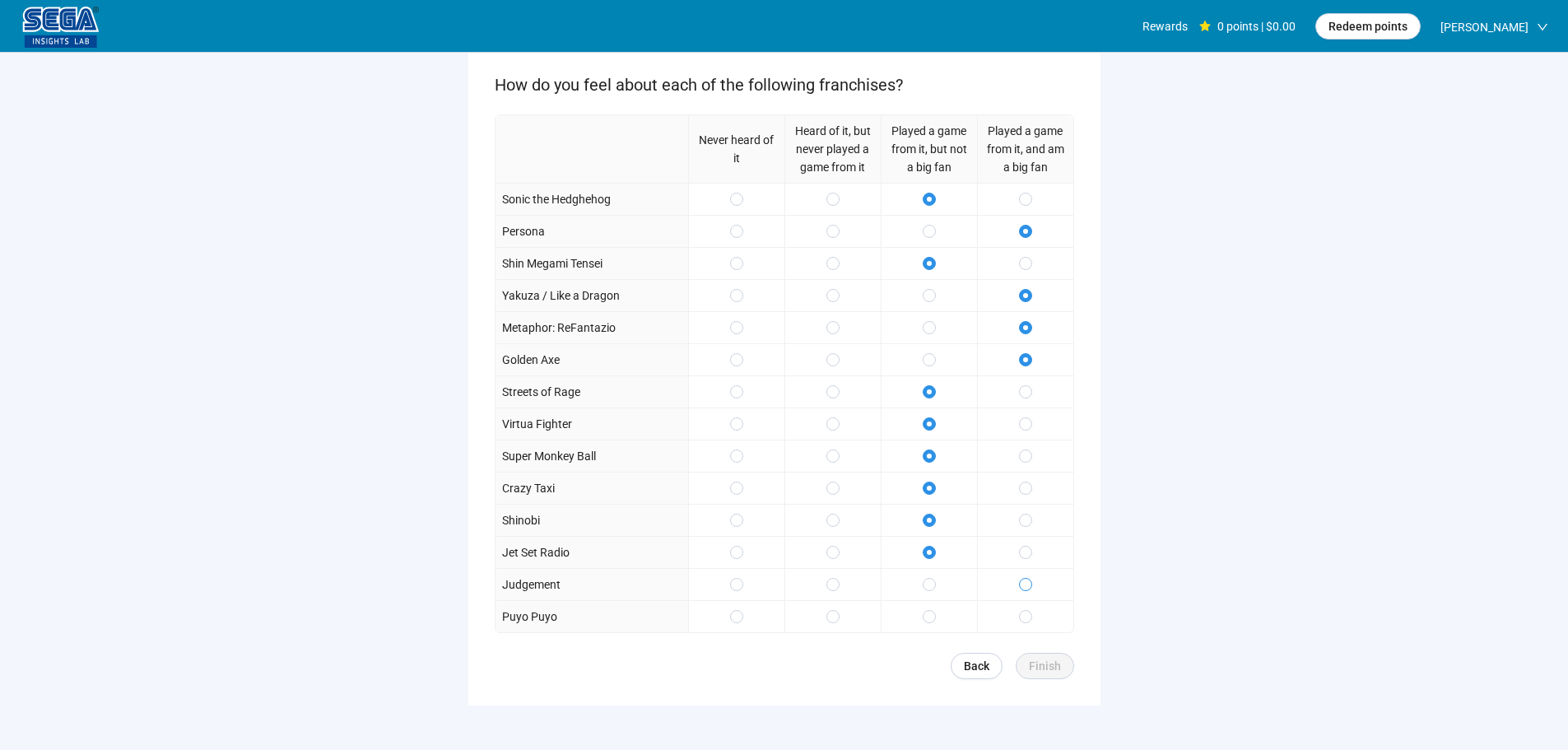
click at [1024, 580] on span at bounding box center [1026, 585] width 13 height 13
click at [1031, 617] on span at bounding box center [1026, 617] width 13 height 13
click at [1045, 661] on span "Finish" at bounding box center [1045, 666] width 32 height 18
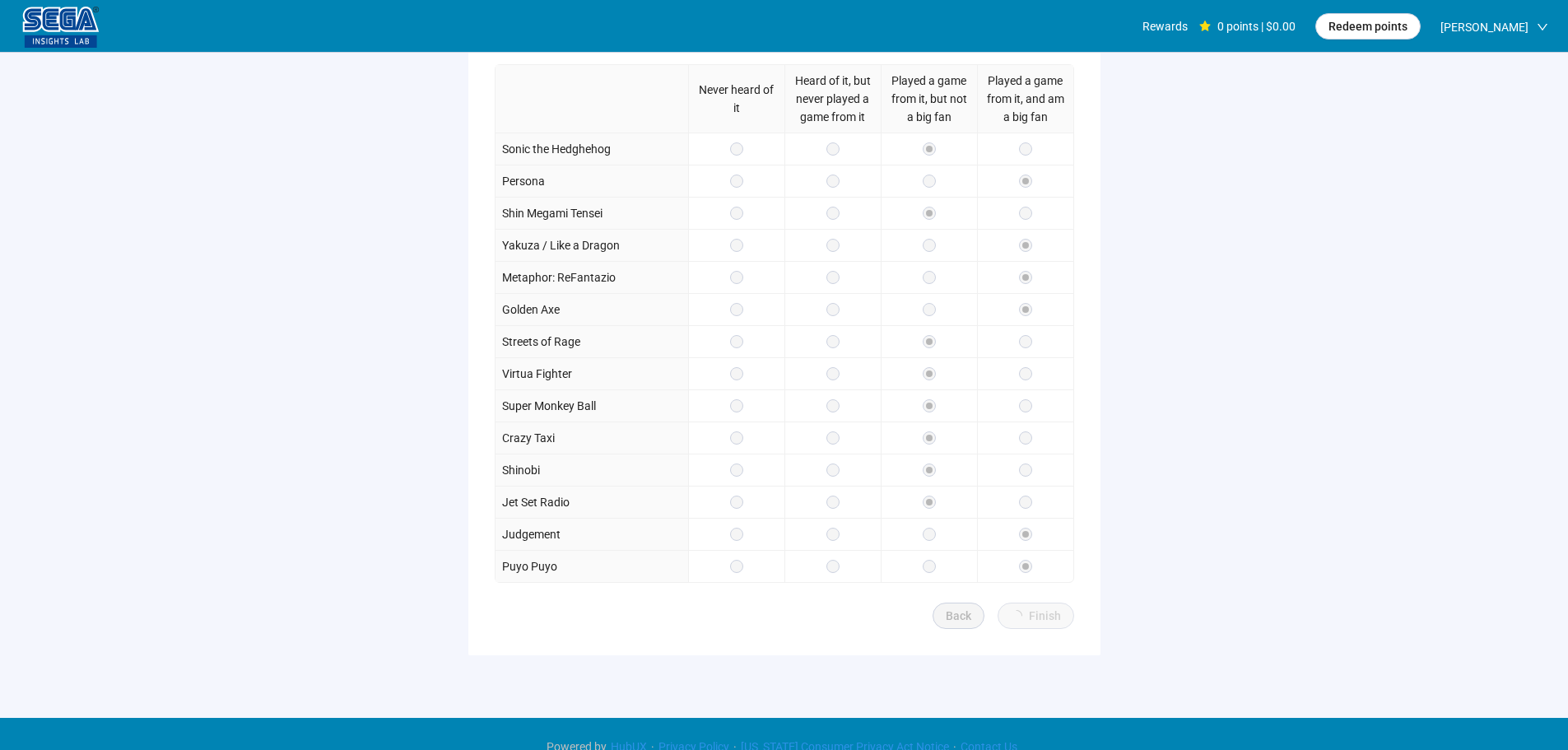
scroll to position [240, 0]
